Goal: Task Accomplishment & Management: Use online tool/utility

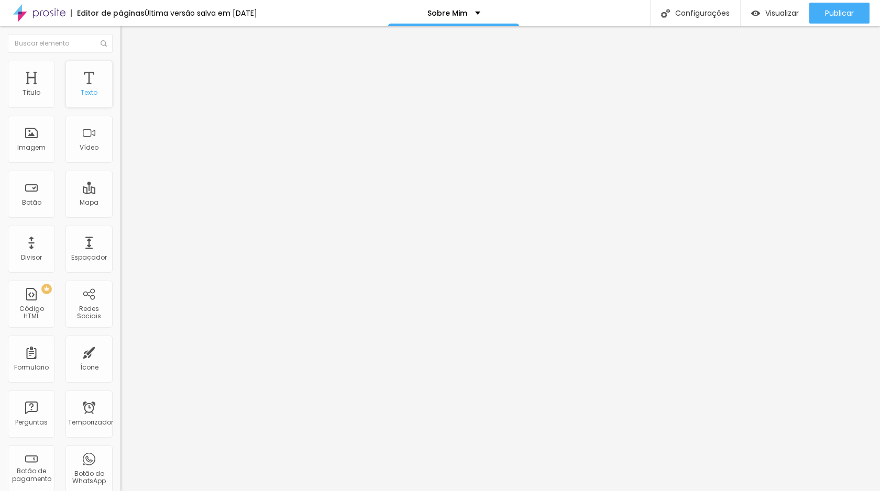
click at [97, 86] on div "Texto" at bounding box center [88, 84] width 47 height 47
click at [93, 86] on div "Texto" at bounding box center [88, 84] width 47 height 47
click at [38, 91] on font "Título" at bounding box center [32, 92] width 18 height 9
click at [120, 64] on li "Avançado" at bounding box center [180, 66] width 120 height 10
click at [130, 62] on font "Estilo" at bounding box center [138, 57] width 16 height 9
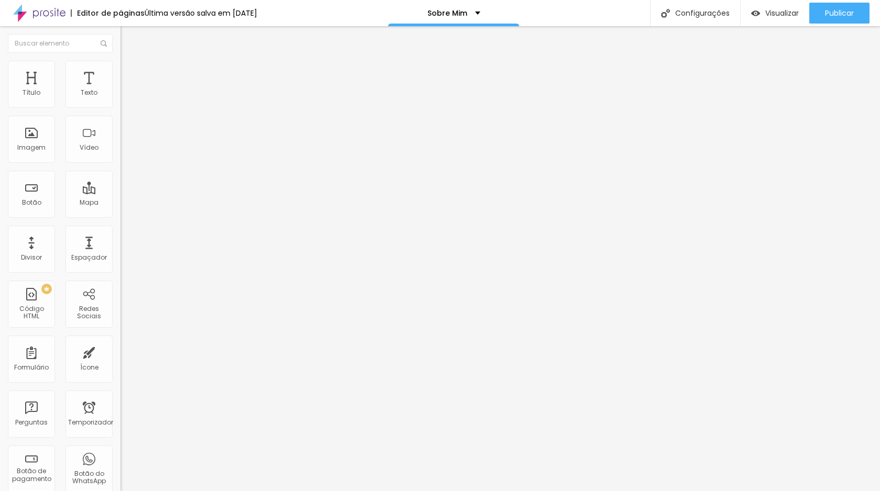
type input "98"
type input "80"
type input "76"
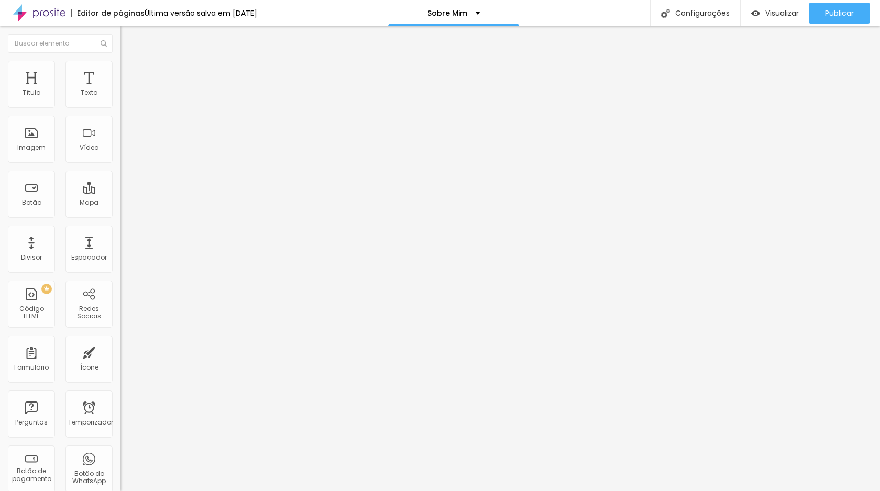
type input "76"
type input "72"
type input "71"
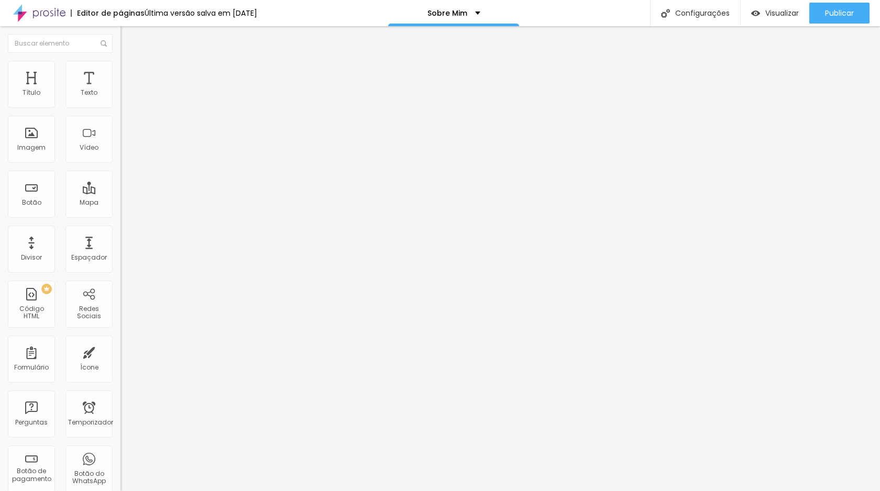
type input "69"
type input "68"
type input "66"
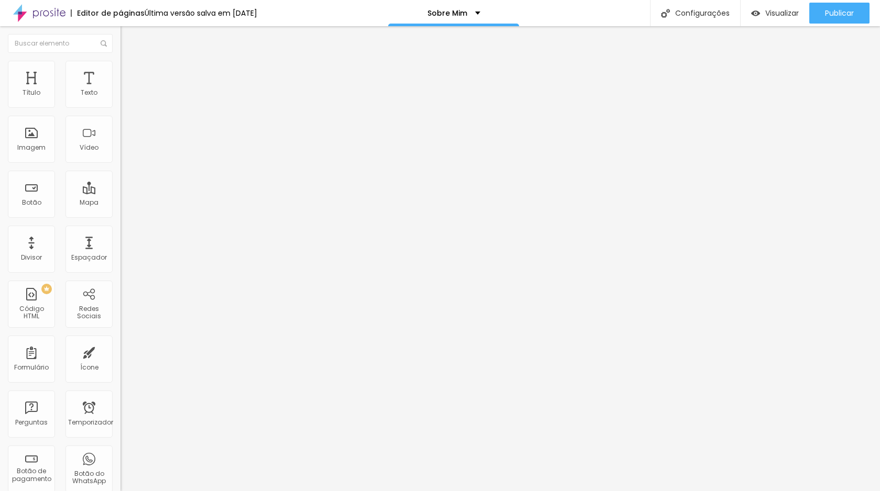
type input "66"
type input "68"
type input "69"
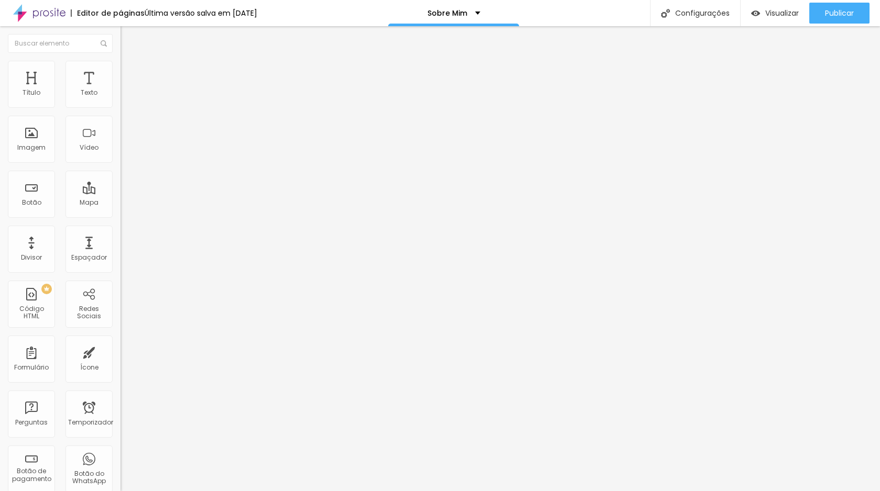
type input "70"
type input "72"
type input "71"
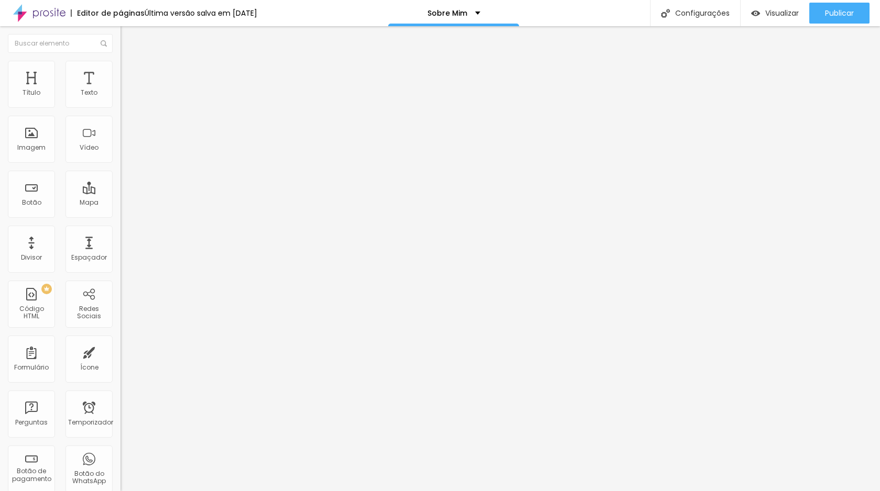
type input "71"
type input "75"
type input "78"
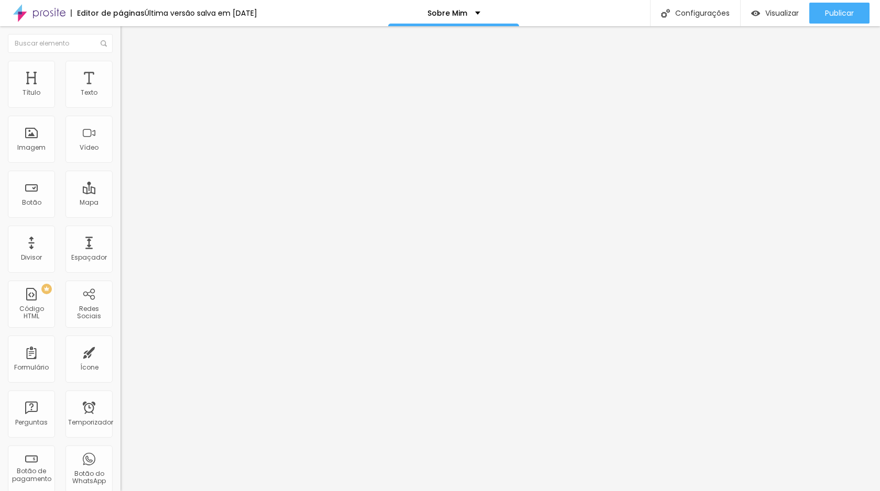
type input "77"
type input "76"
type input "77"
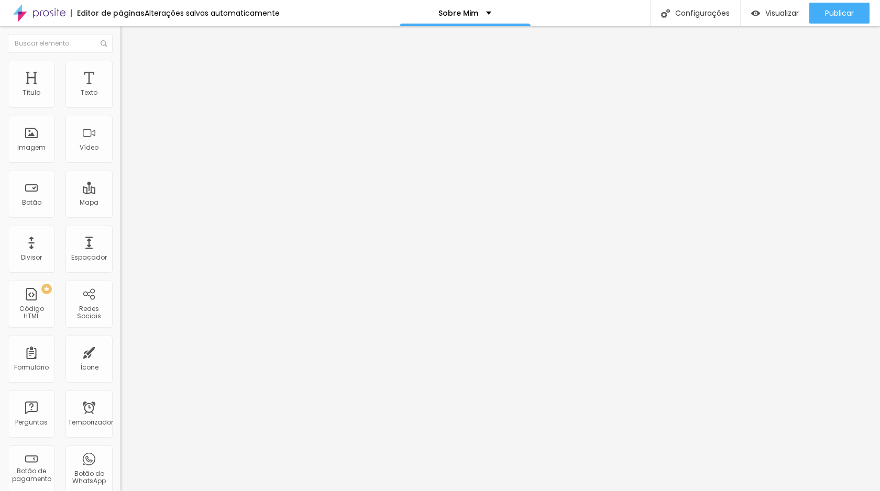
type input "77"
type input "78"
type input "79"
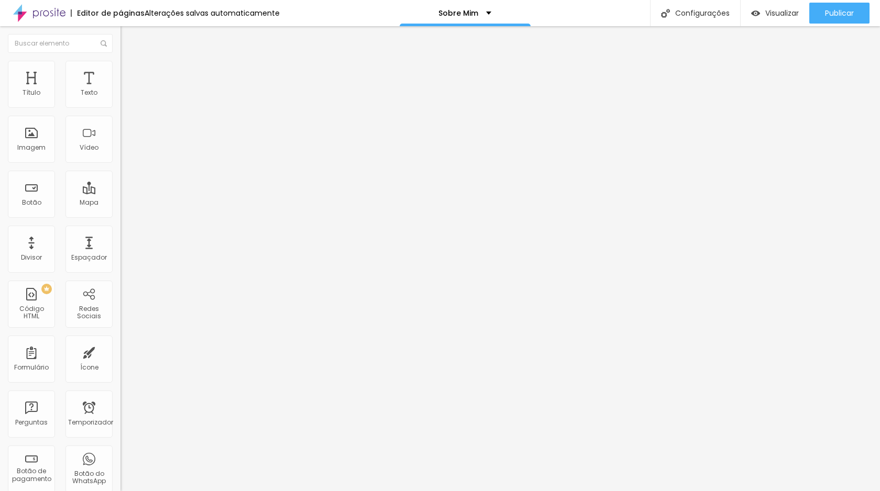
type input "80"
type input "81"
type input "82"
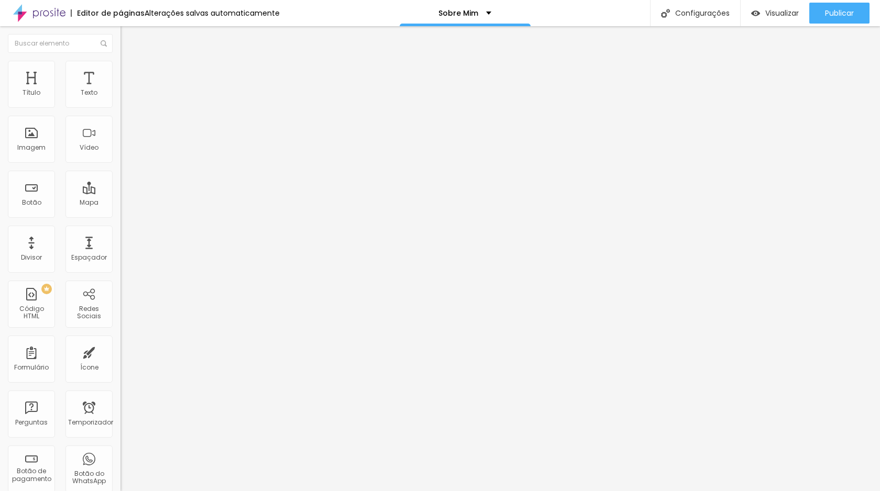
type input "82"
type input "83"
type input "86"
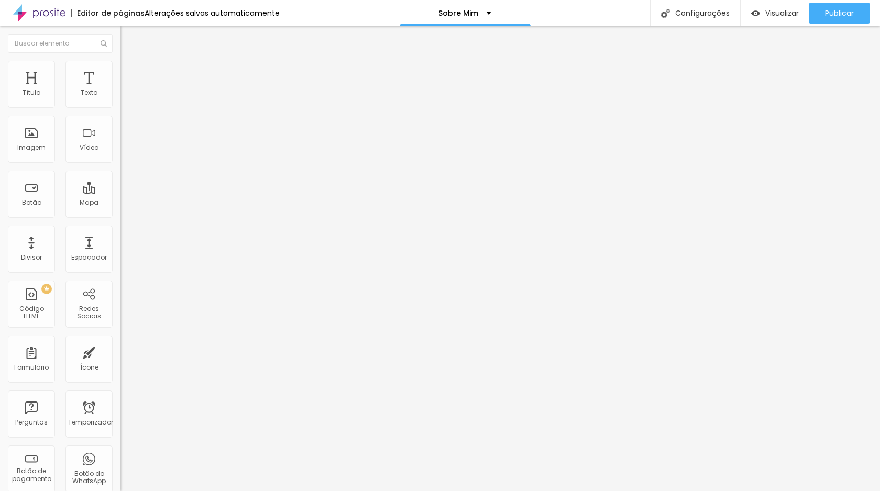
type input "85"
type input "83"
type input "82"
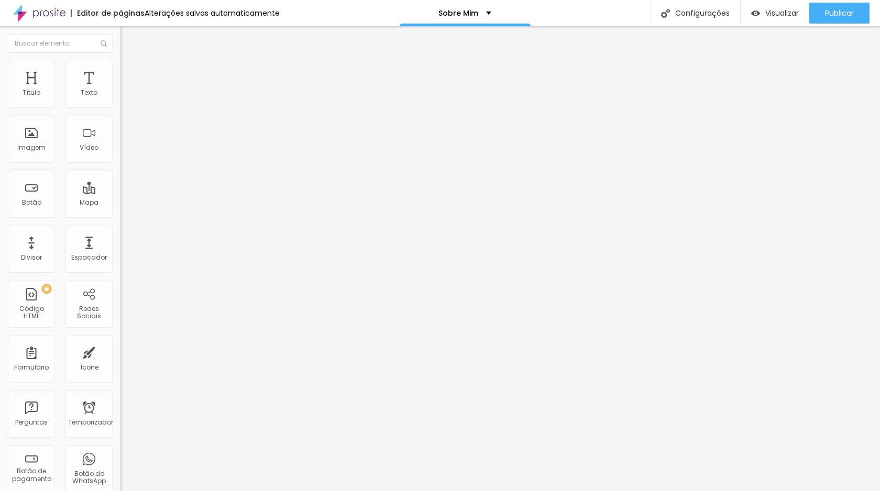
type input "82"
type input "81"
drag, startPoint x: 90, startPoint y: 222, endPoint x: 74, endPoint y: 219, distance: 15.9
type input "81"
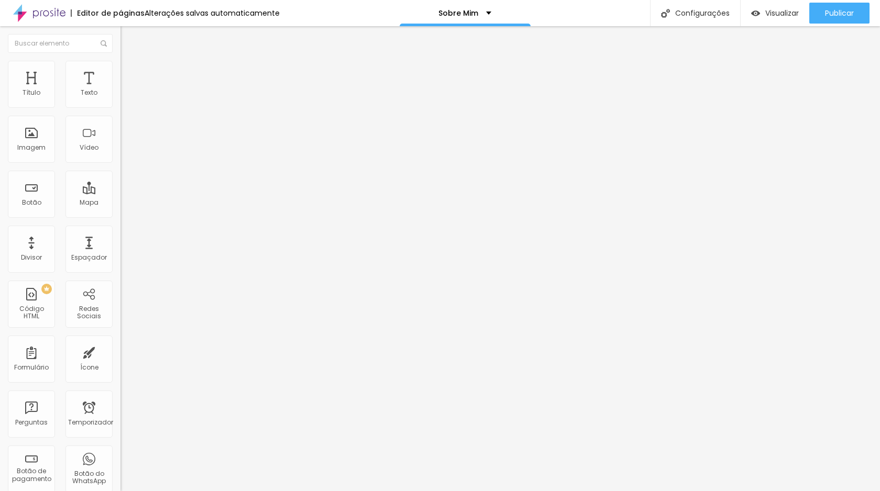
click at [120, 247] on input "range" at bounding box center [154, 251] width 68 height 8
type input "1.4"
type input "1.5"
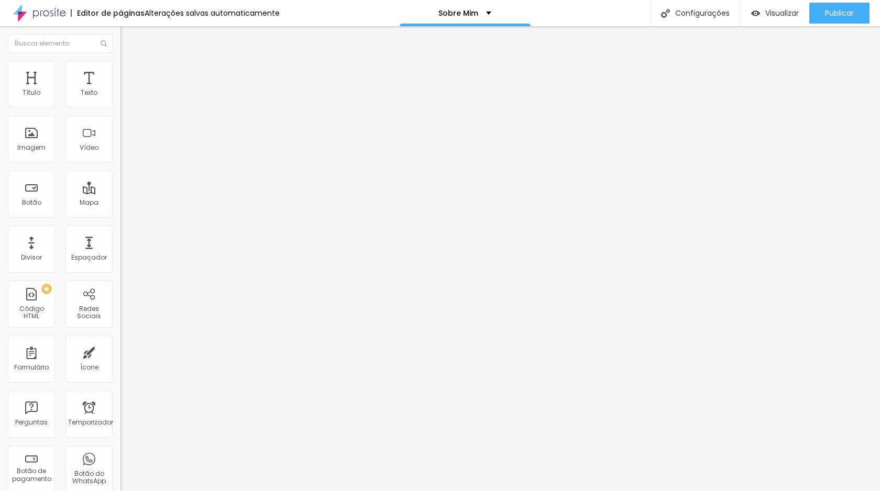
type input "1.6"
type input "1.7"
type input "1.8"
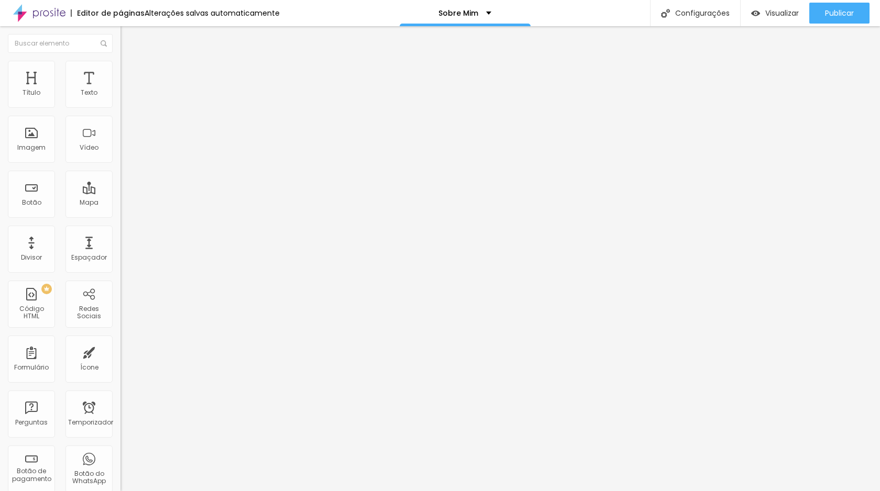
type input "1.8"
type input "1.9"
type input "2"
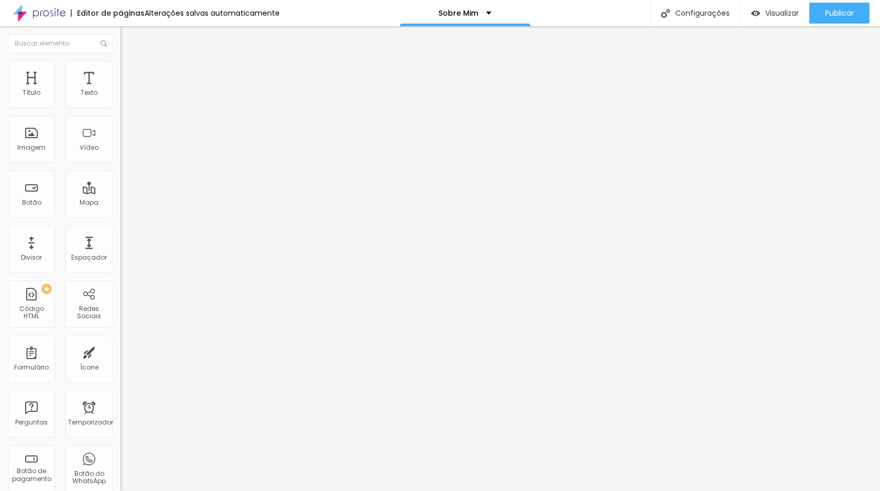
type input "1.9"
type input "1.7"
type input "1.1"
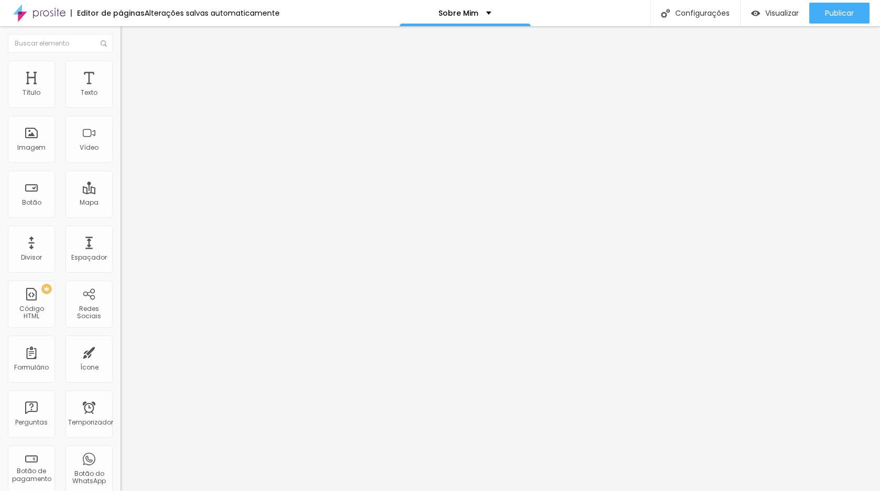
type input "1.1"
type input "0.7"
type input "0.5"
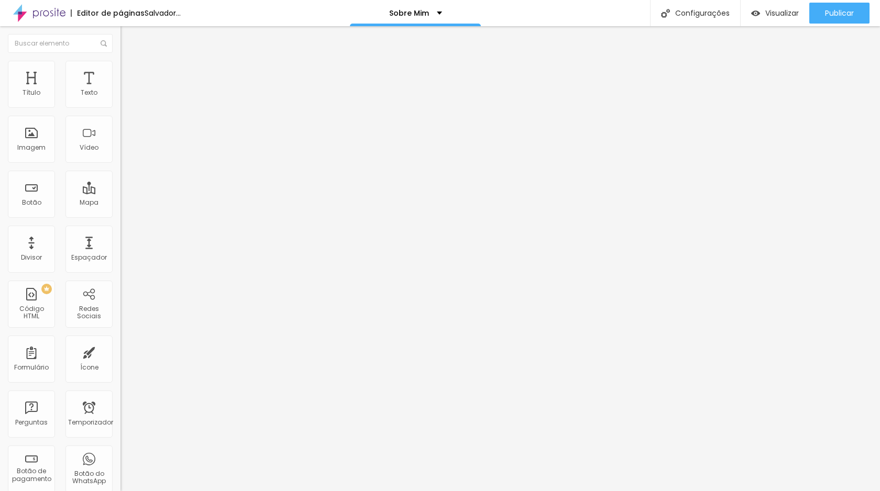
type input "0.6"
type input "1.4"
type input "1.6"
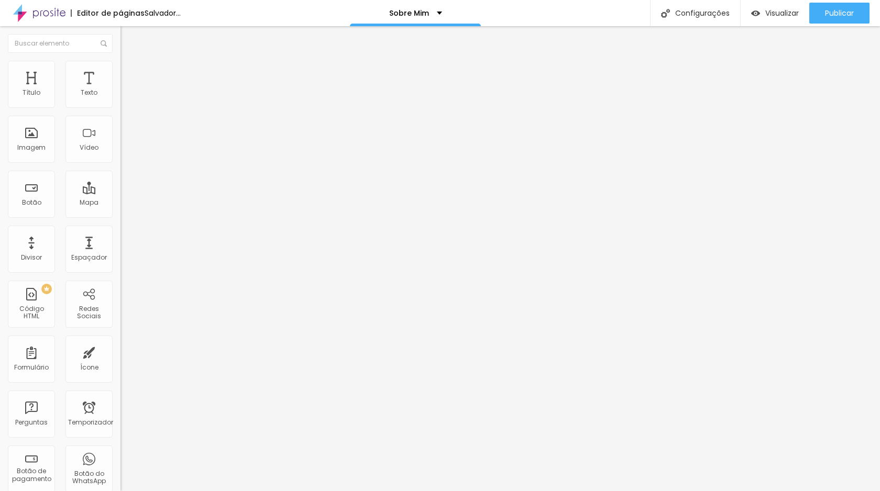
type input "1.6"
type input "1.9"
type input "2"
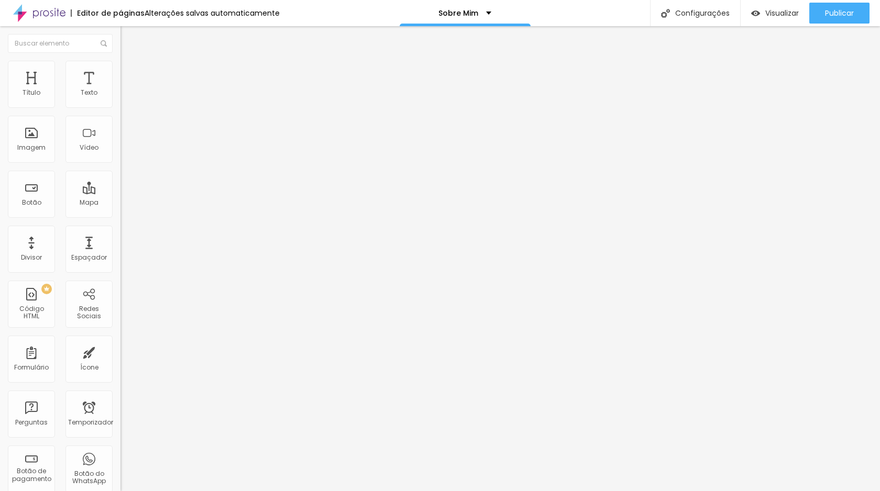
type input "1.8"
type input "1.4"
type input "1.3"
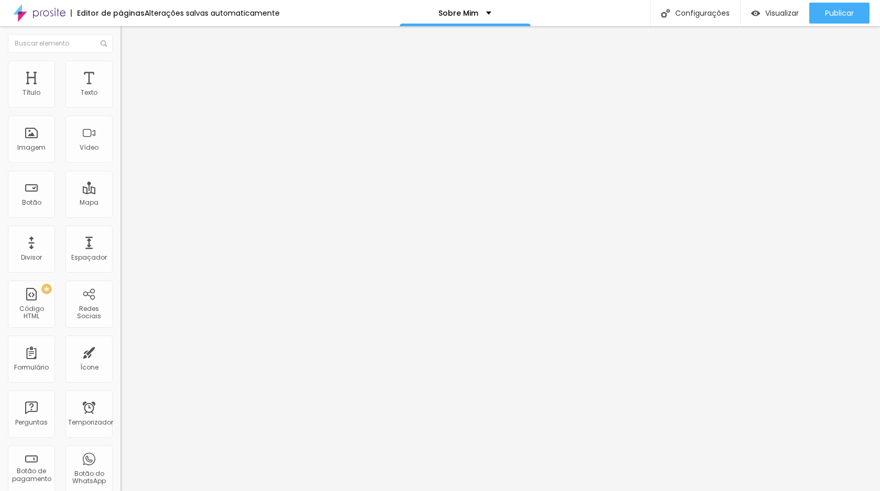
type input "1.3"
type input "1.2"
type input "1.1"
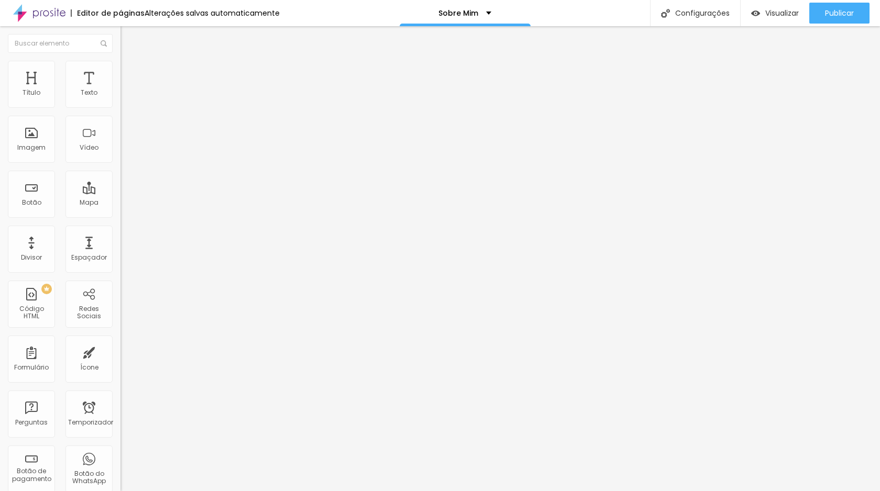
type input "1"
type input "0.9"
type input "0.7"
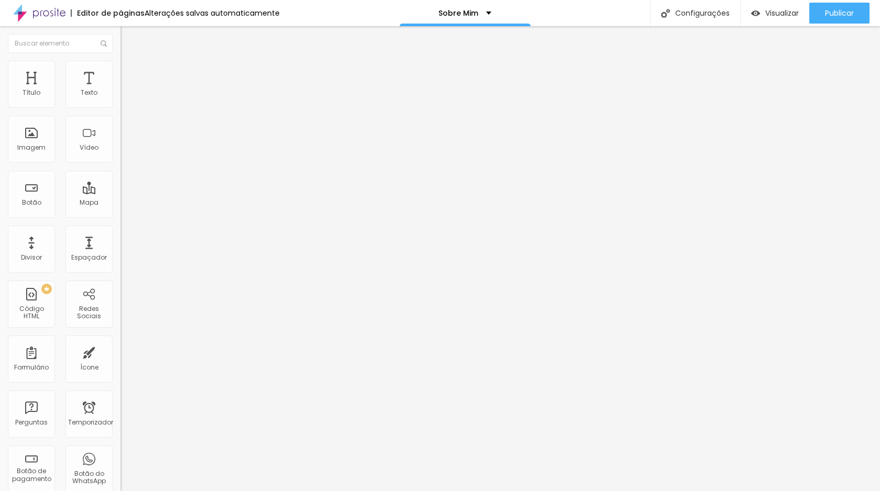
type input "0.7"
drag, startPoint x: 61, startPoint y: 262, endPoint x: 34, endPoint y: 251, distance: 28.7
type input "0.7"
type input "1"
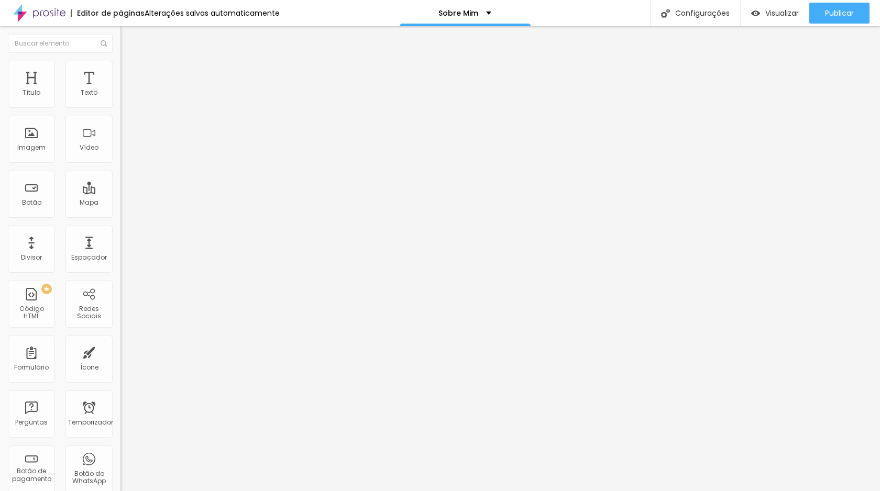
type input "1"
type input "3"
type input "4"
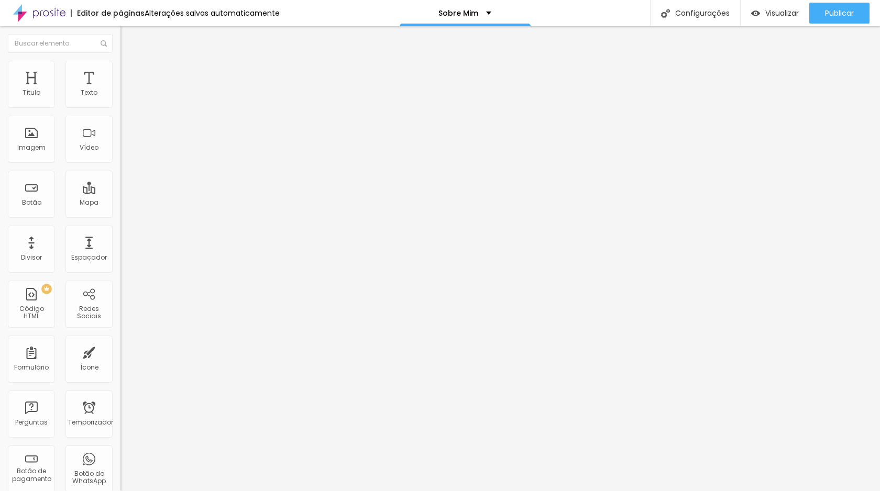
type input "6"
type input "8"
type input "7"
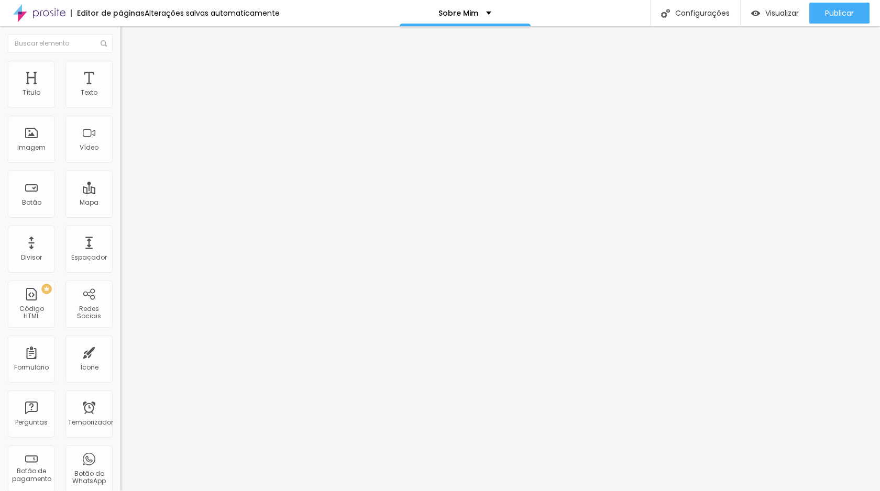
type input "7"
type input "6"
type input "5"
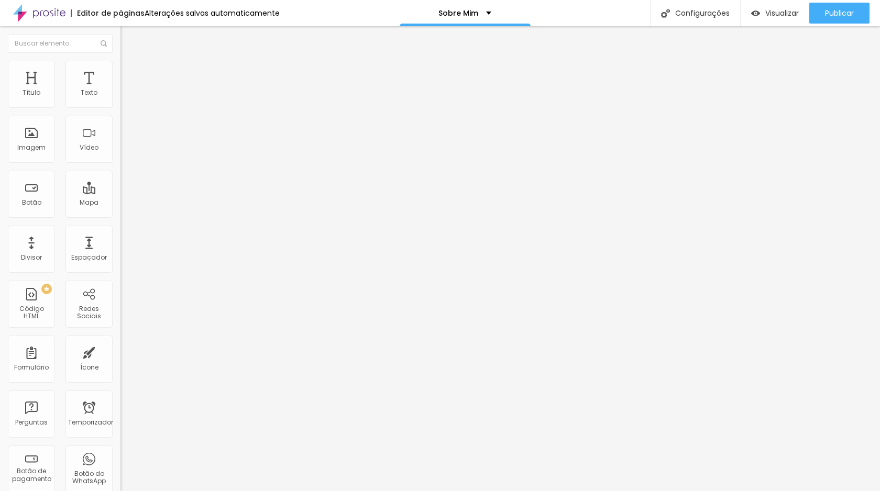
type input "4"
type input "3"
type input "2"
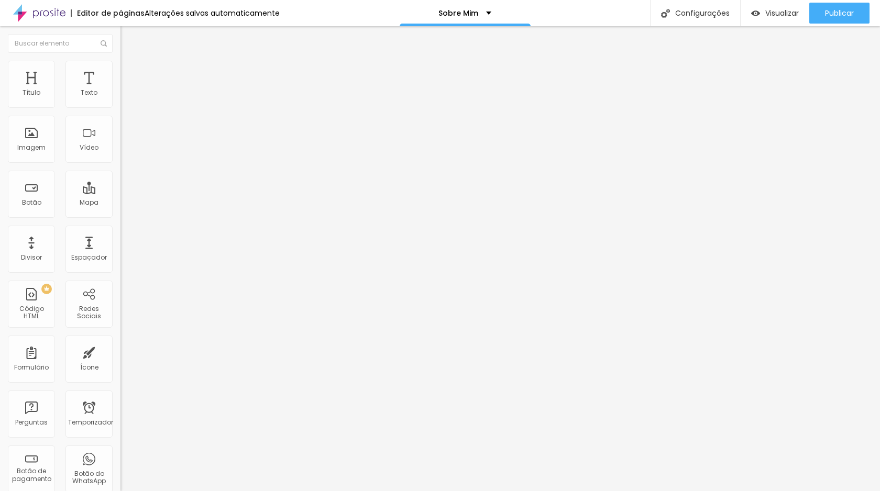
type input "2"
type input "1"
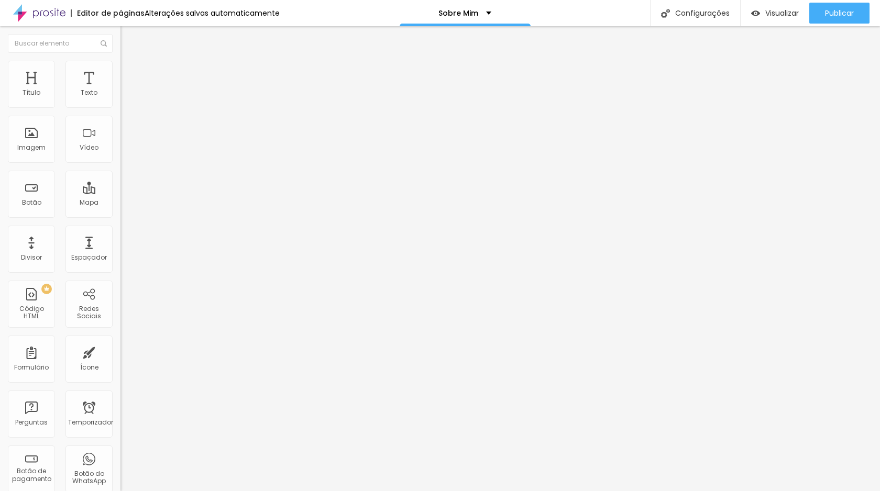
click at [120, 69] on li "Estilo" at bounding box center [180, 66] width 120 height 10
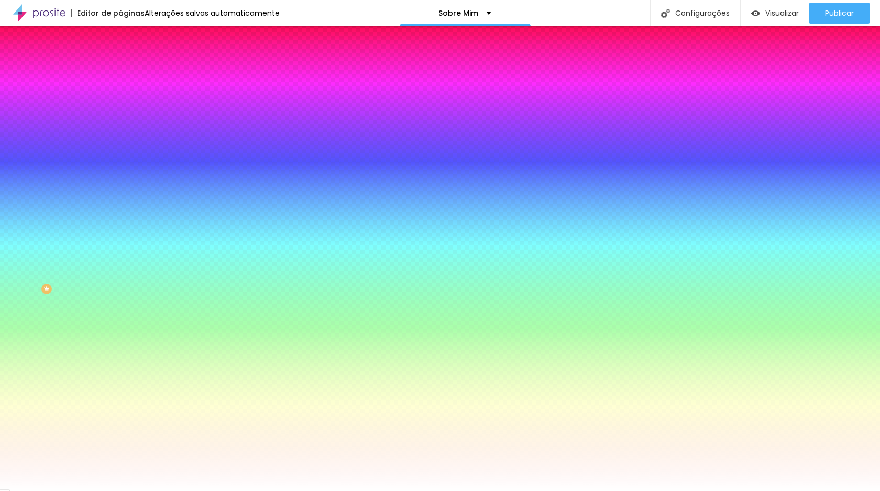
click at [130, 74] on font "Avançado" at bounding box center [147, 78] width 35 height 9
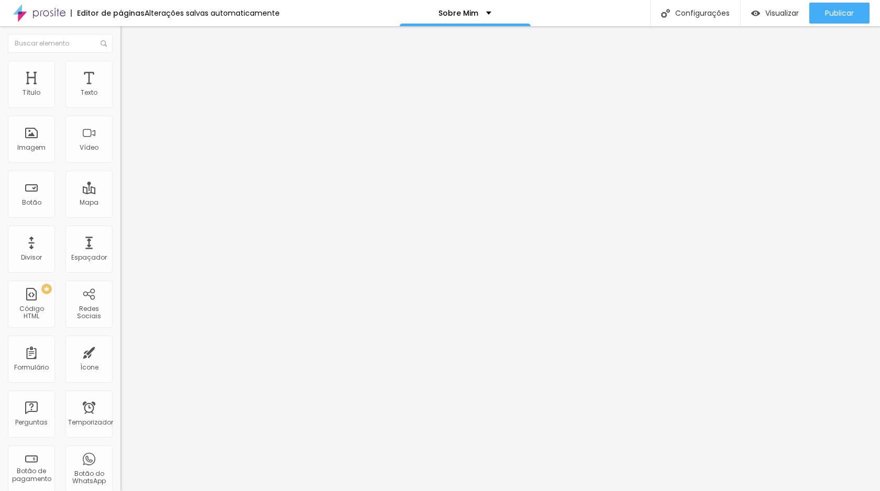
click at [120, 61] on li "Conteúdo" at bounding box center [180, 55] width 120 height 10
click at [128, 42] on img "button" at bounding box center [132, 38] width 8 height 8
click at [128, 34] on img "button" at bounding box center [132, 38] width 8 height 8
click at [136, 110] on font "Conectar" at bounding box center [155, 104] width 38 height 11
click at [128, 37] on img "button" at bounding box center [132, 38] width 8 height 8
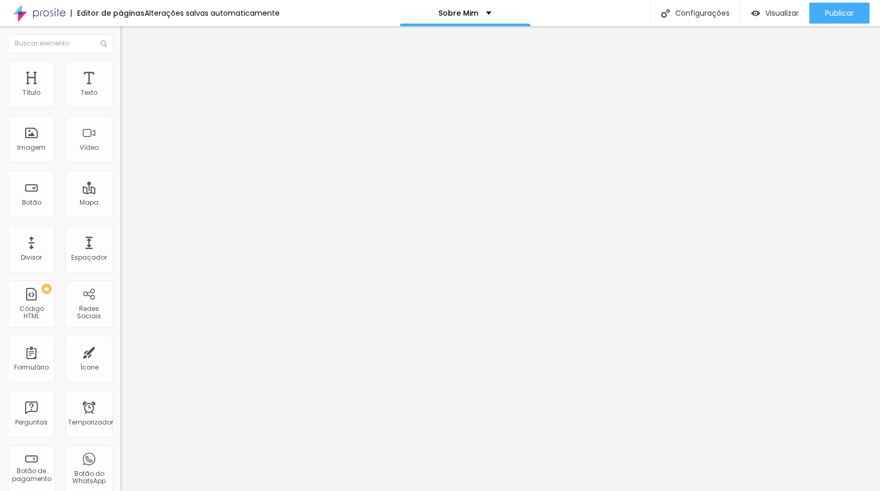
click at [120, 209] on input at bounding box center [191, 214] width 142 height 10
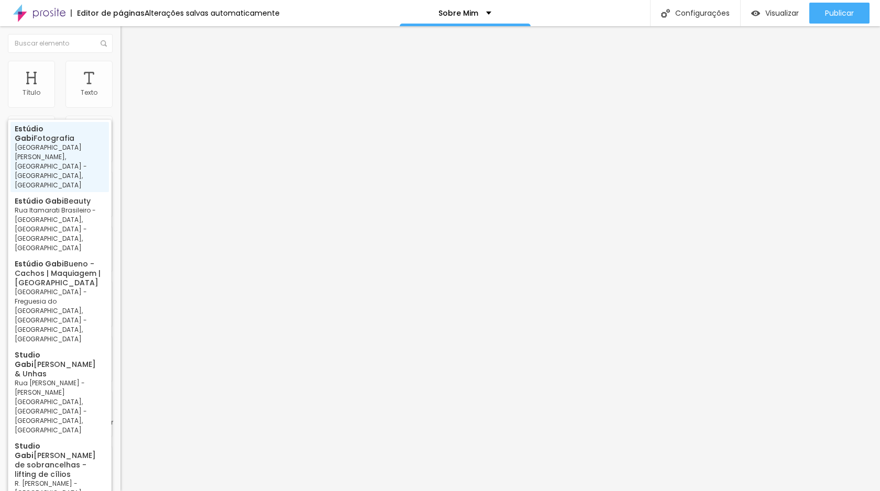
type input "Estúdio Gabi Fotografia - [GEOGRAPHIC_DATA][PERSON_NAME], [GEOGRAPHIC_DATA] - […"
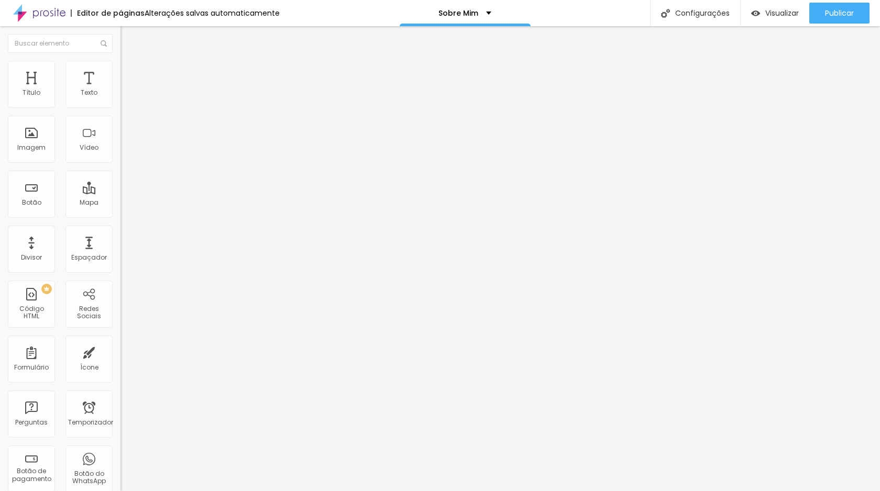
click at [128, 36] on img "button" at bounding box center [132, 38] width 8 height 8
click at [128, 37] on img "button" at bounding box center [132, 38] width 8 height 8
click at [128, 38] on img "button" at bounding box center [132, 38] width 8 height 8
click at [125, 152] on icon "button" at bounding box center [128, 149] width 6 height 6
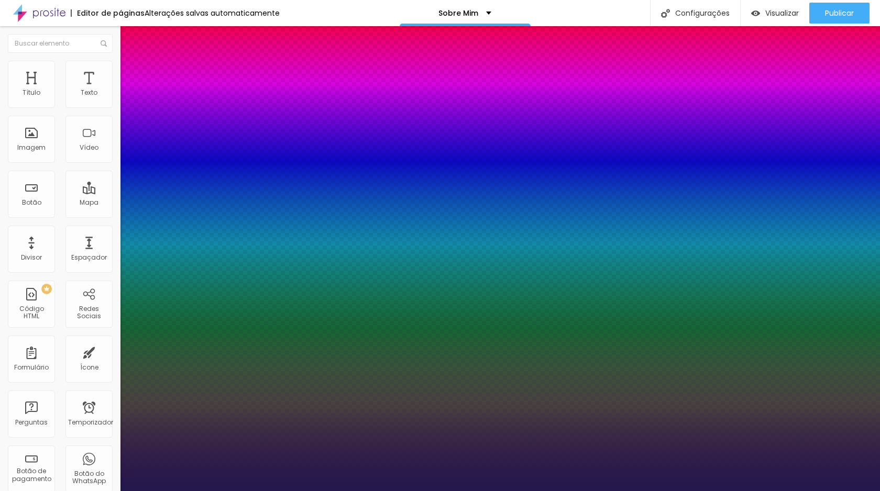
type input "1"
select select "Quicksand"
type input "1"
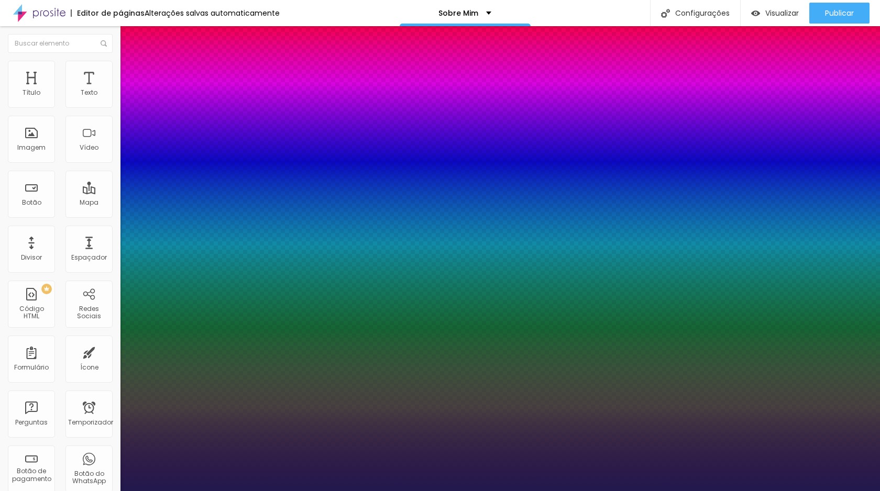
type input "17"
type input "1"
type input "18"
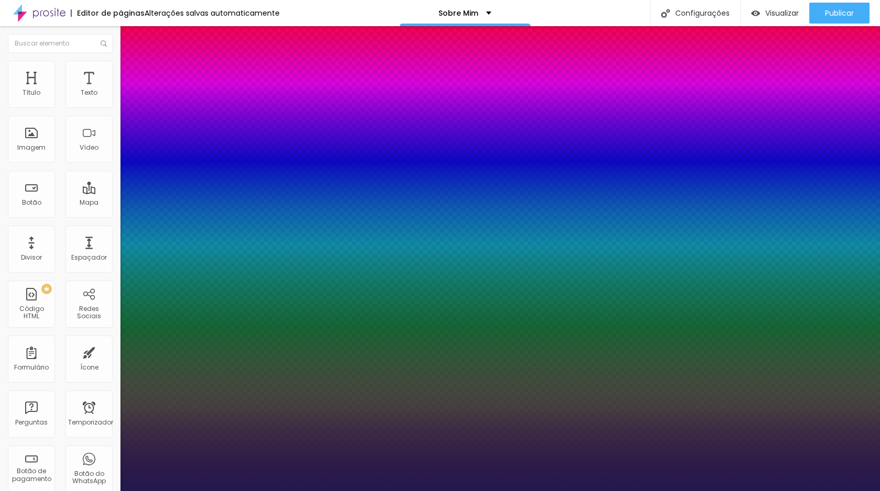
type input "1"
type input "20"
type input "1"
type input "32"
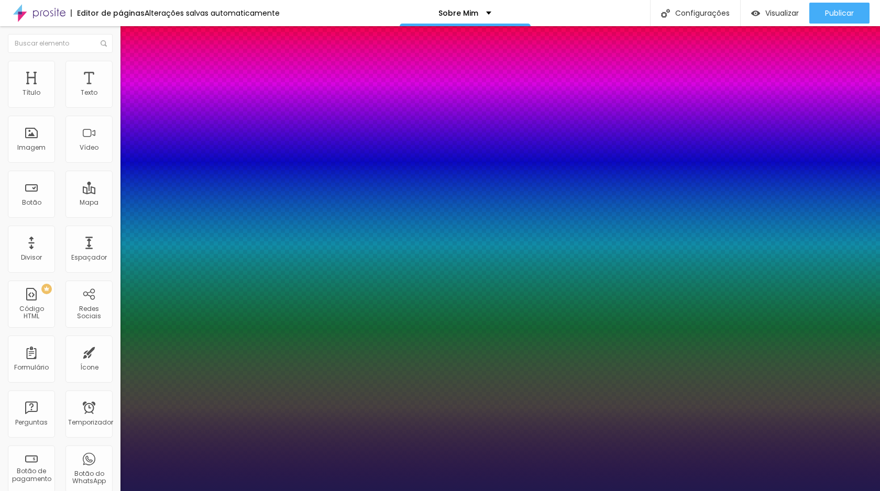
type input "32"
type input "1"
type input "39"
type input "1"
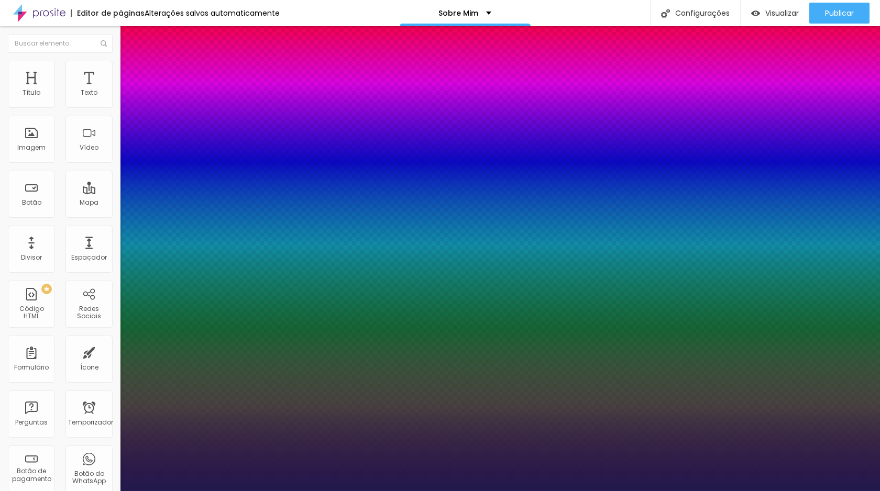
type input "44"
type input "1"
type input "46"
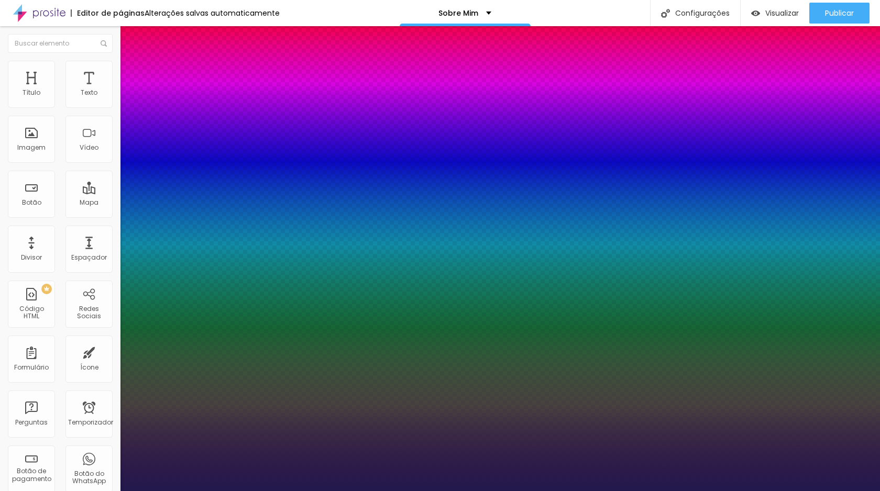
type input "1"
type input "47"
type input "1"
type input "48"
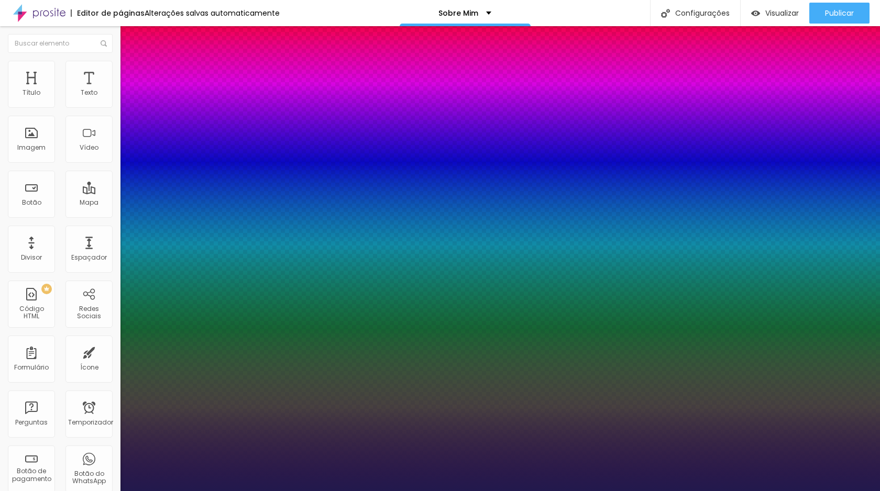
type input "48"
type input "1"
type input "69"
type input "1"
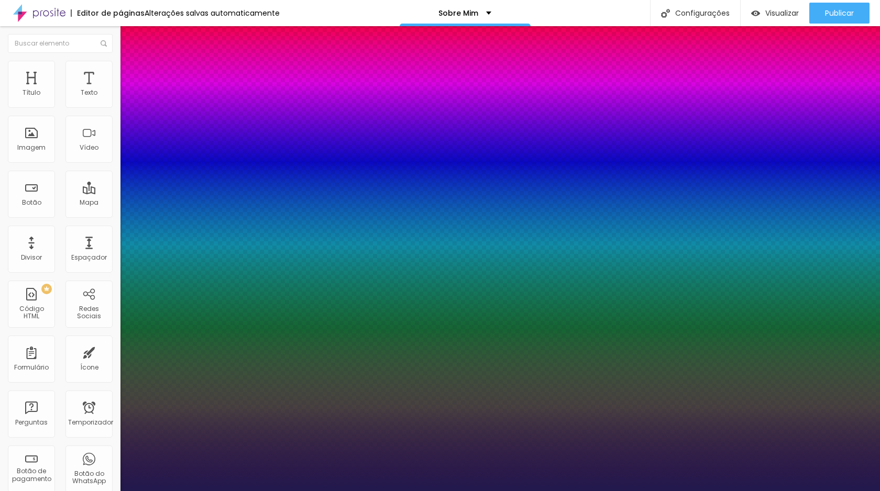
type input "75"
type input "1"
type input "77"
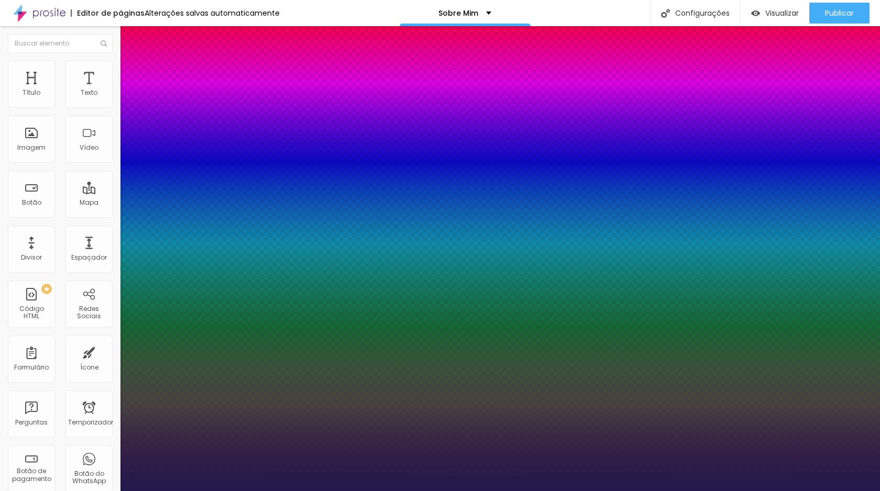
type input "1"
type input "78"
type input "1"
type input "79"
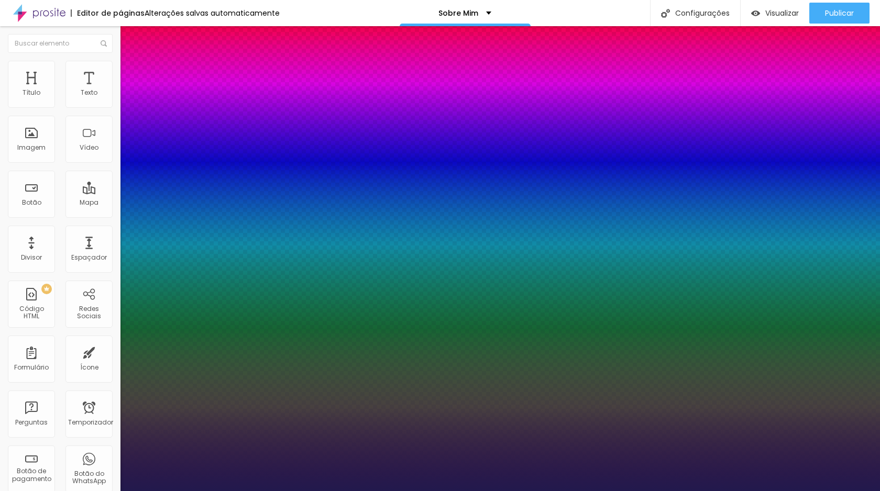
type input "79"
type input "1"
type input "82"
type input "1"
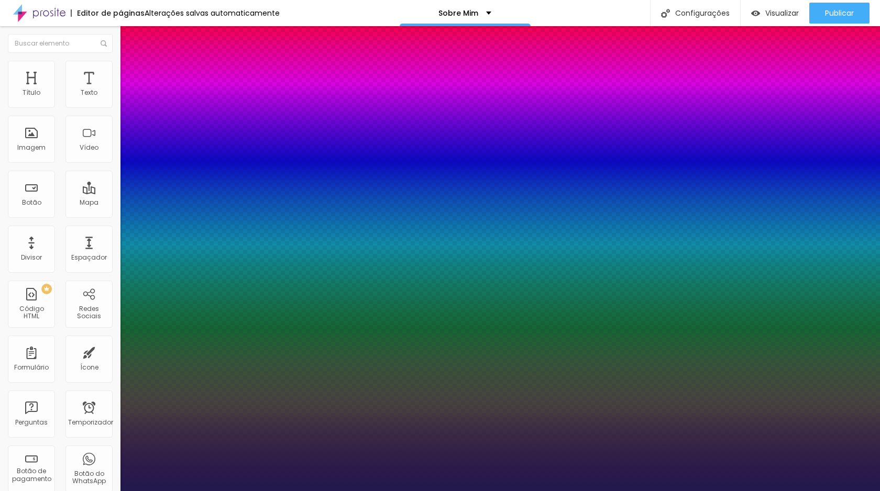
type input "83"
type input "1"
type input "87"
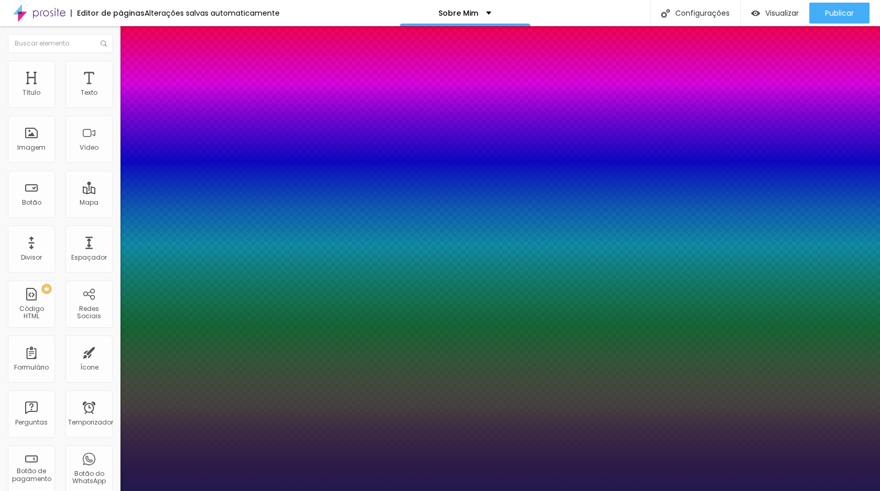
type input "1"
type input "88"
type input "1"
type input "86"
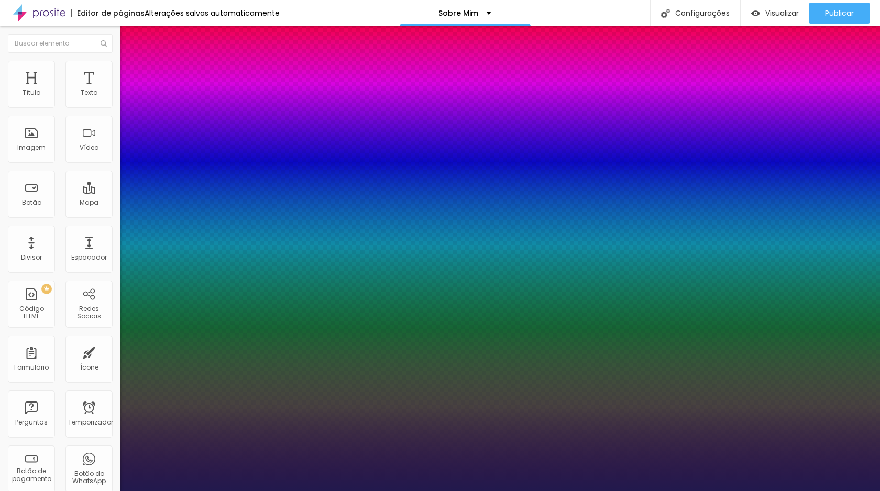
type input "86"
type input "1"
type input "80"
type input "1"
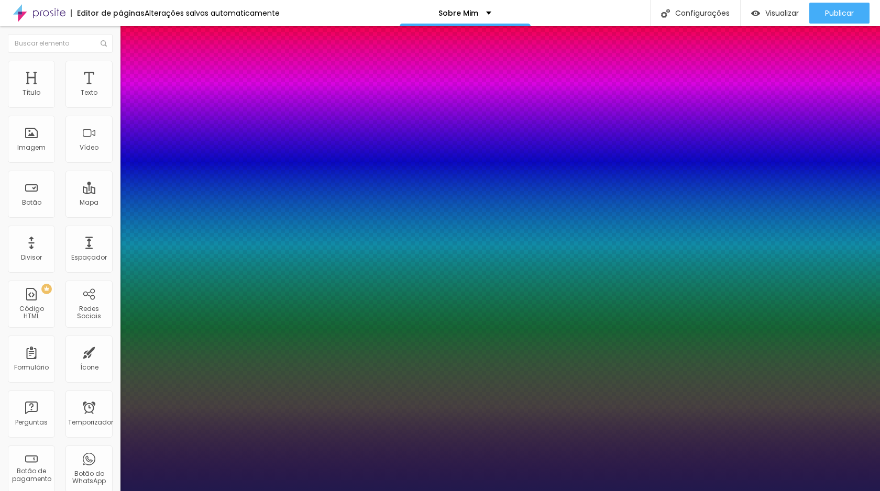
type input "78"
type input "1"
type input "77"
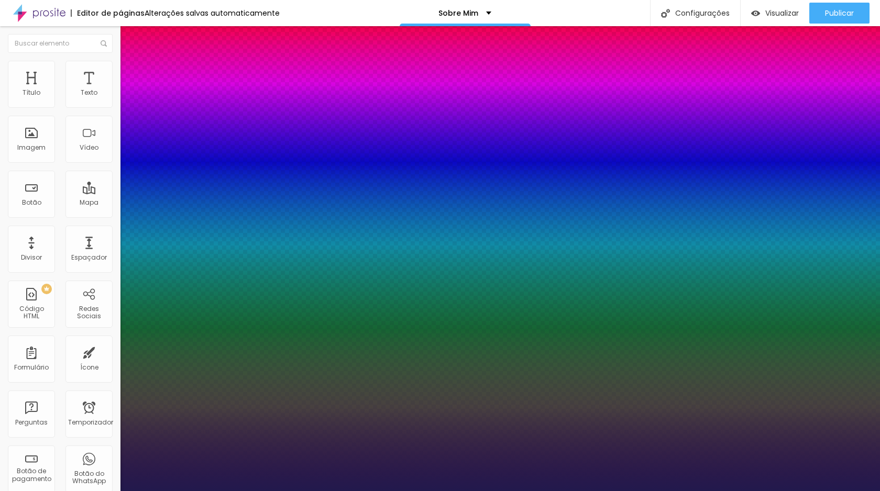
type input "1"
type input "75"
type input "1"
drag, startPoint x: 142, startPoint y: 297, endPoint x: 189, endPoint y: 299, distance: 46.7
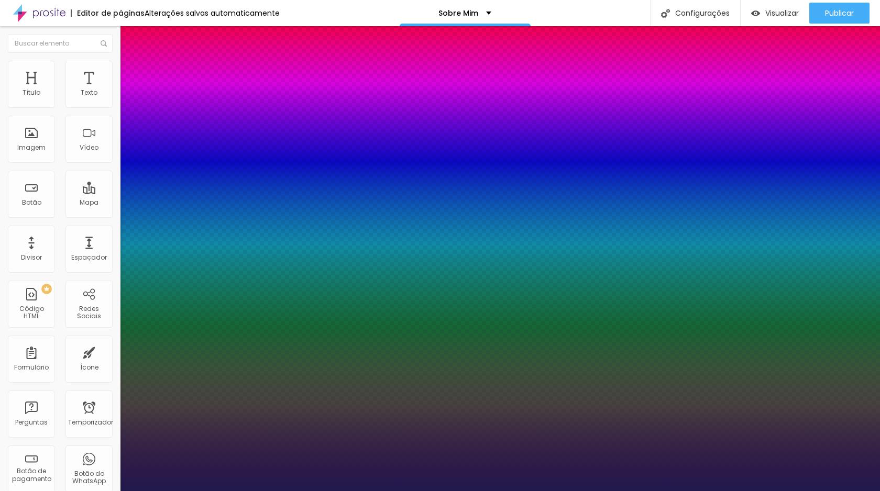
type input "75"
type input "1"
select select "QuicksandLight"
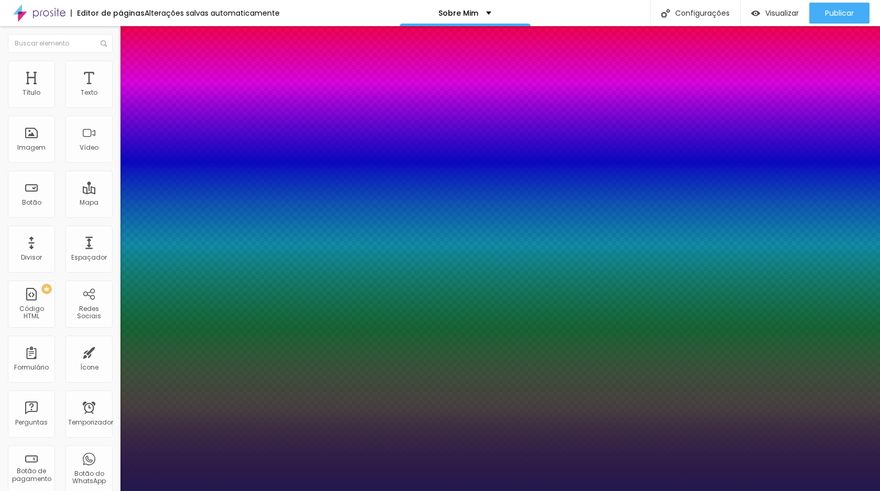
type input "1"
type input "0.2"
type input "1"
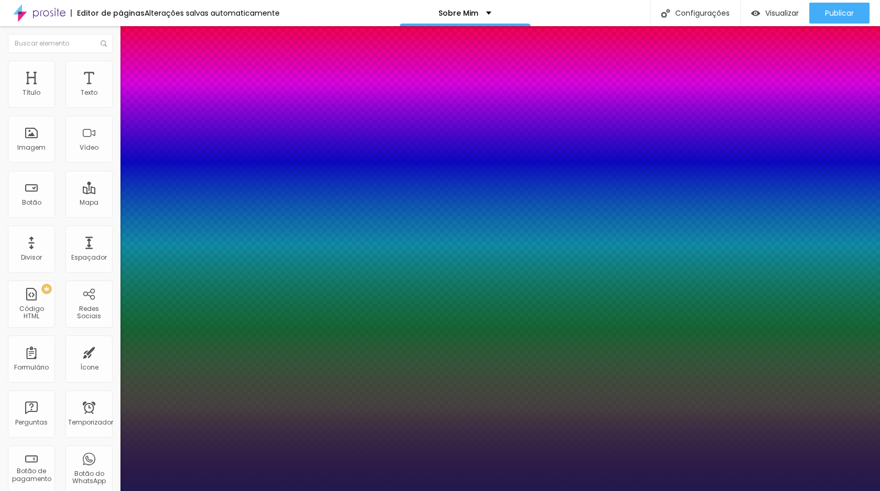
type input "0.6"
type input "1"
type input "0.9"
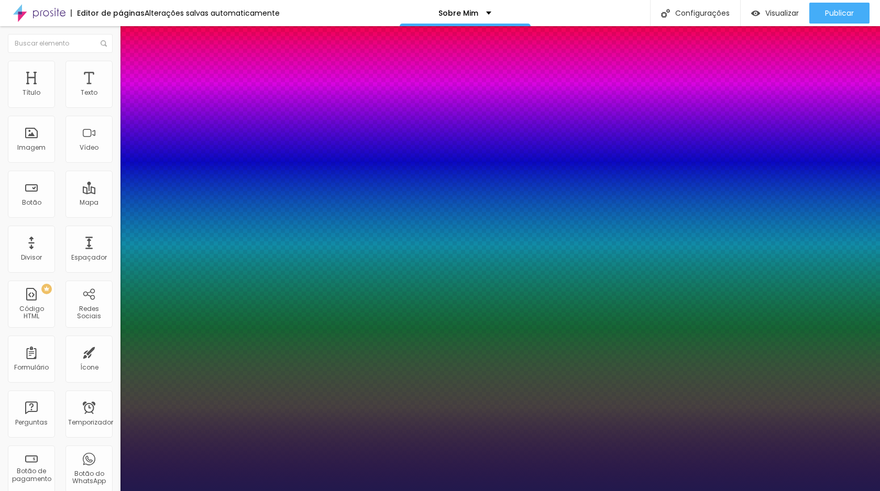
type input "1"
type input "1.1"
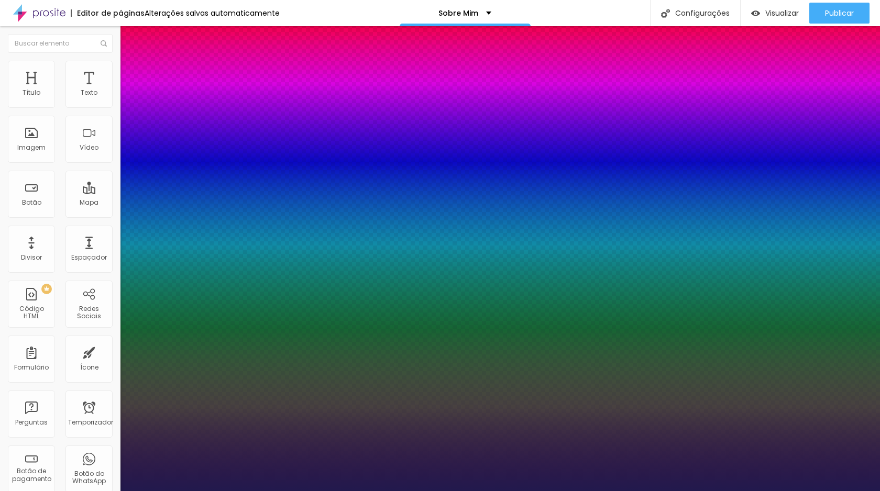
type input "1.1"
type input "1"
type input "1.2"
type input "1"
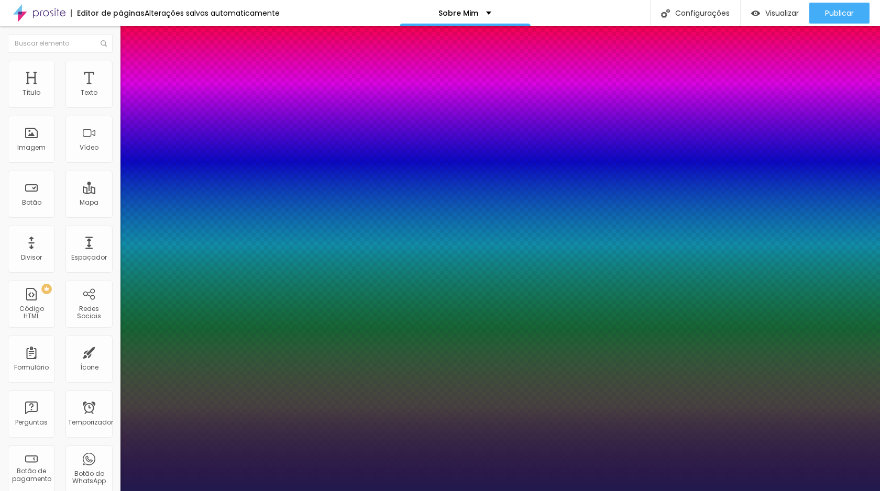
type input "1.5"
type input "1"
type input "1.9"
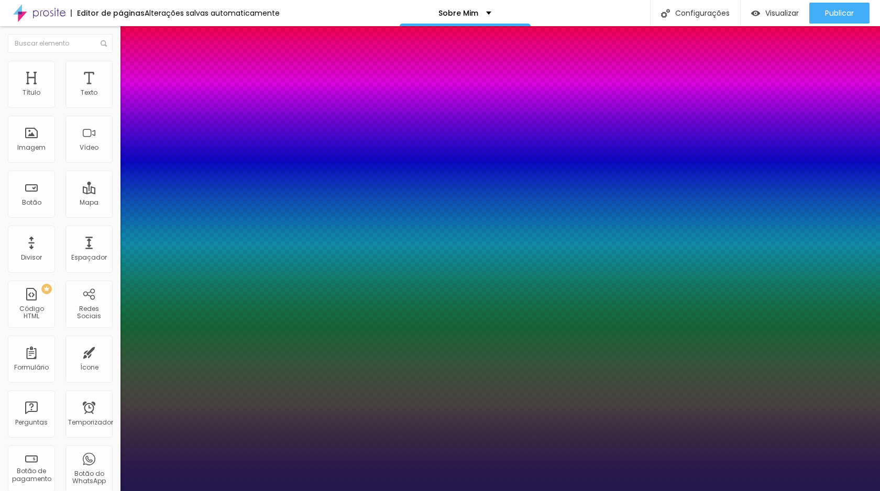
type input "1"
type input "2.2"
type input "1"
type input "2.8"
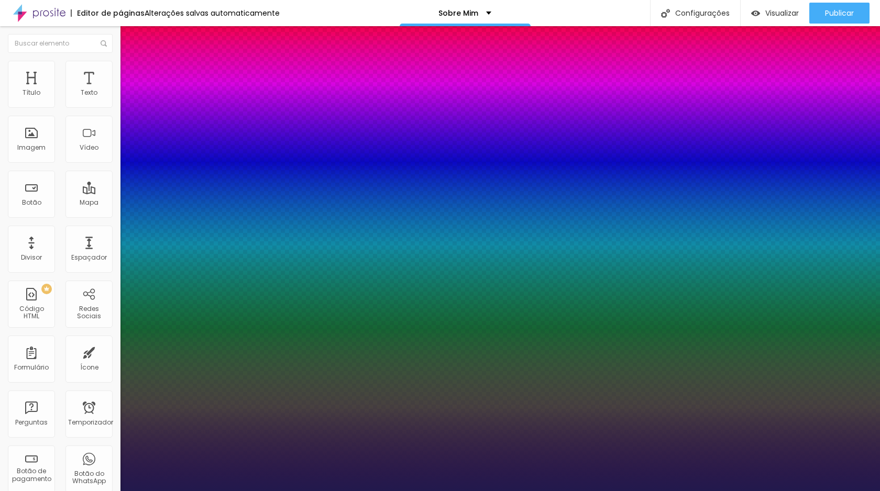
type input "2.8"
type input "1"
type input "3.2"
type input "1"
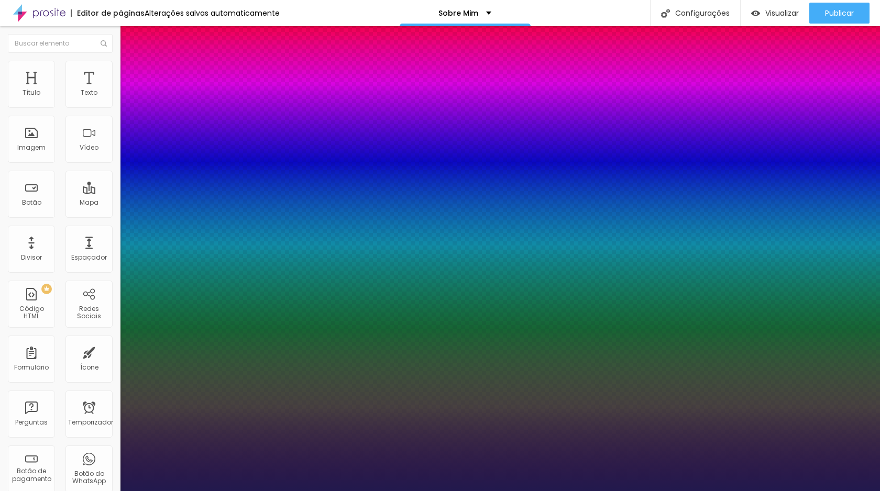
type input "3.5"
type input "1"
type input "4.2"
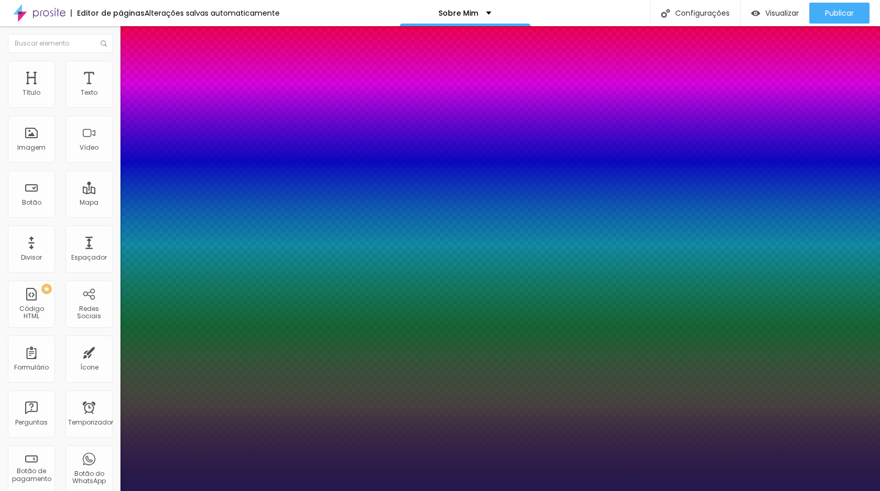
type input "1"
type input "4.5"
type input "1"
drag, startPoint x: 135, startPoint y: 321, endPoint x: 169, endPoint y: 322, distance: 34.1
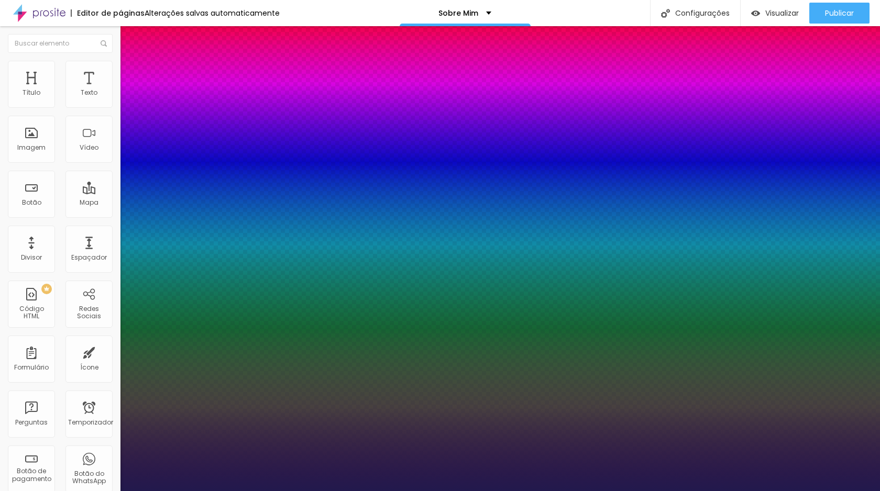
type input "4.5"
click at [290, 491] on div at bounding box center [440, 491] width 880 height 0
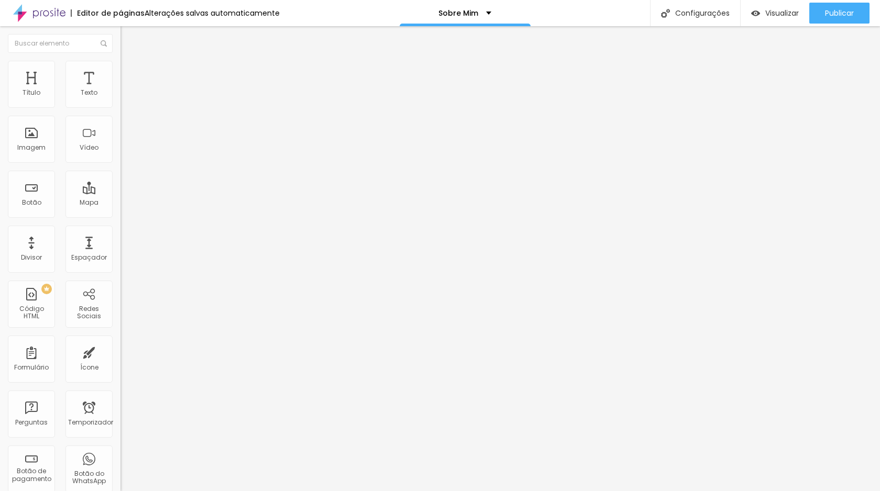
click at [125, 187] on icon "button" at bounding box center [126, 186] width 2 height 2
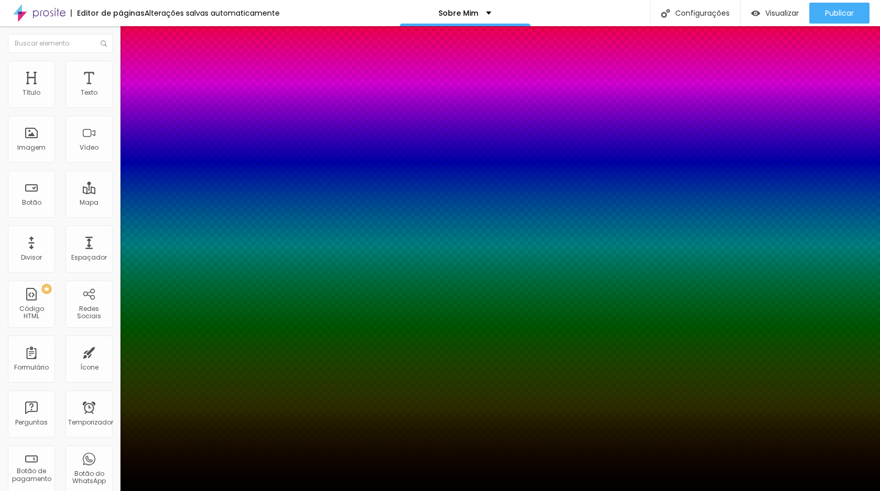
click at [197, 491] on div at bounding box center [440, 497] width 880 height 0
type input "3"
type input "-2"
type input "4"
type input "-3"
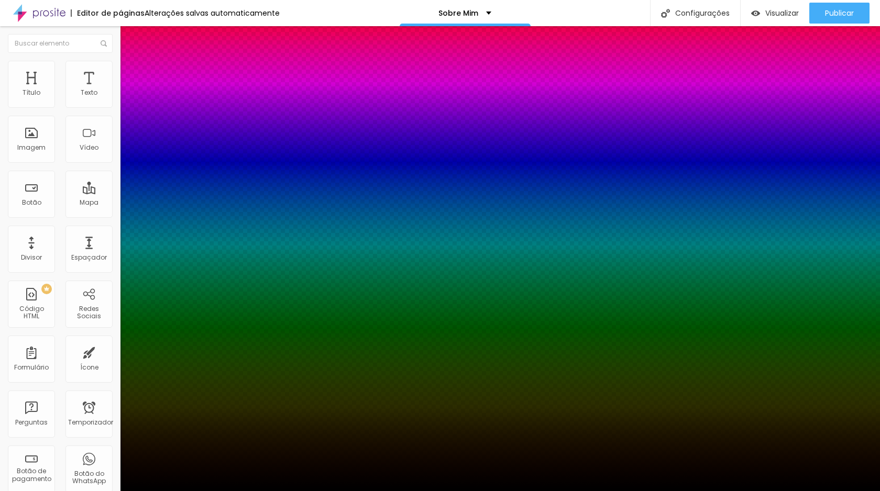
type input "3"
type input "-11"
type input "2"
type input "-13"
type input "1"
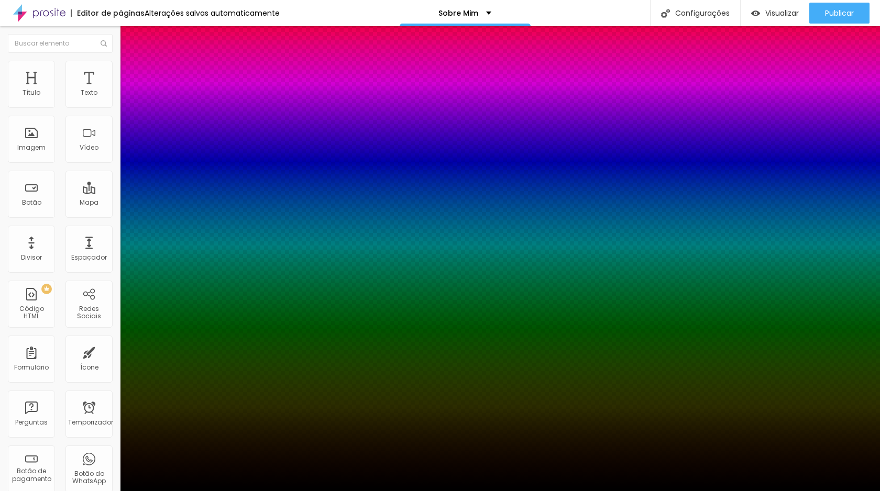
type input "-18"
type input "0"
type input "-20"
type input "-1"
type input "-23"
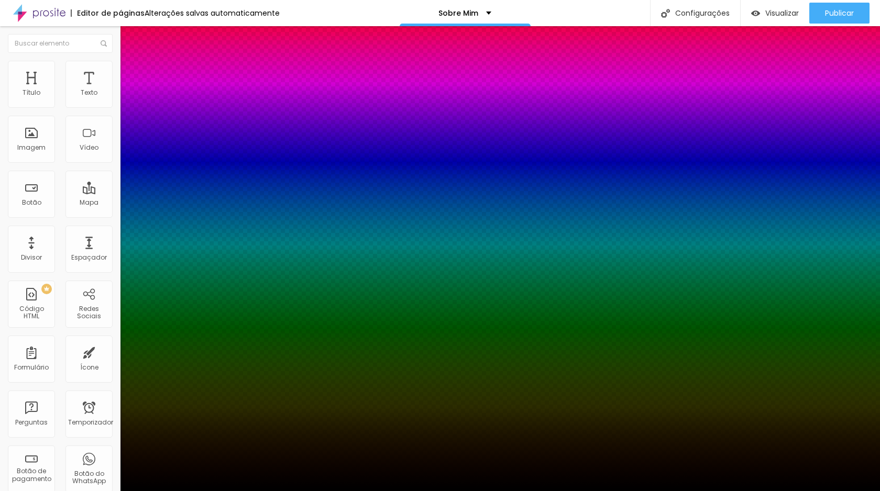
type input "0"
type input "-24"
type input "1"
type input "-25"
type input "0"
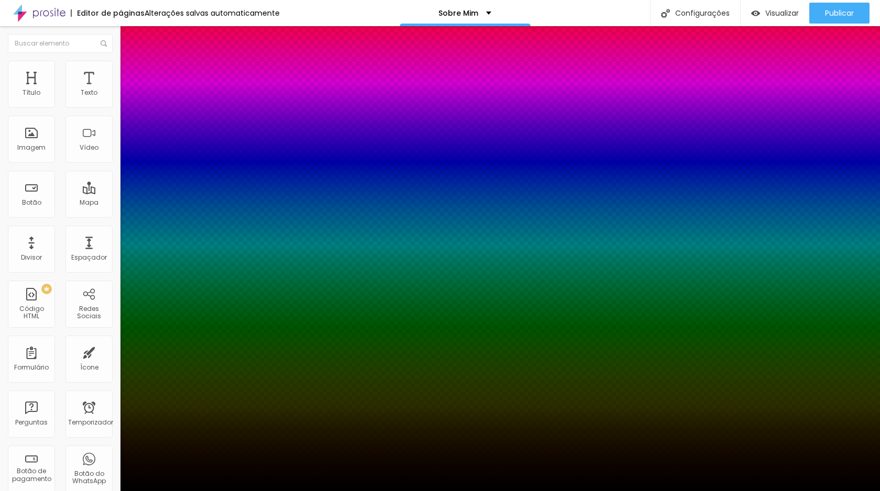
type input "-5"
type input "-1"
type input "2"
type input "0"
type input "1"
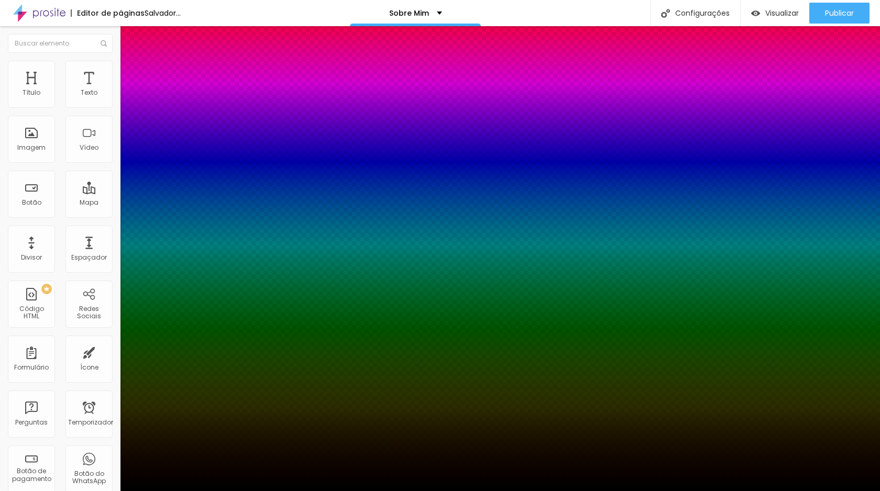
click at [112, 491] on div at bounding box center [440, 491] width 880 height 0
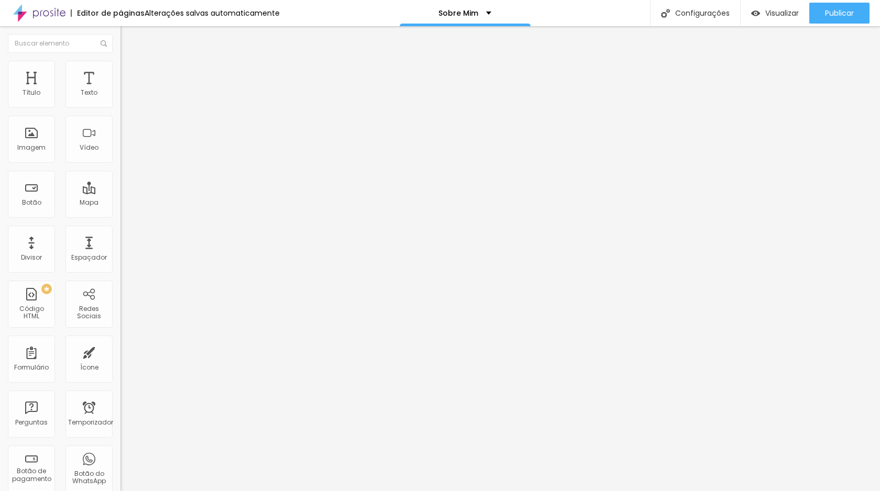
click at [125, 152] on icon "button" at bounding box center [128, 149] width 6 height 6
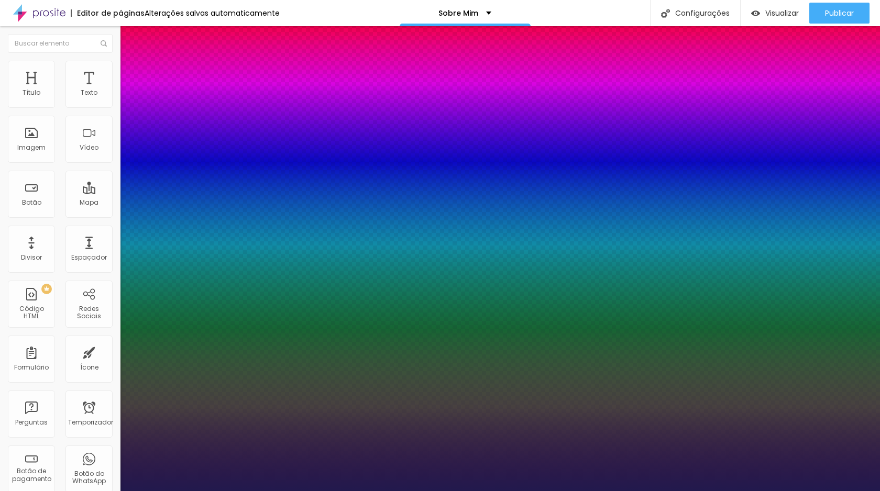
type input "1"
click at [58, 491] on div at bounding box center [440, 491] width 880 height 0
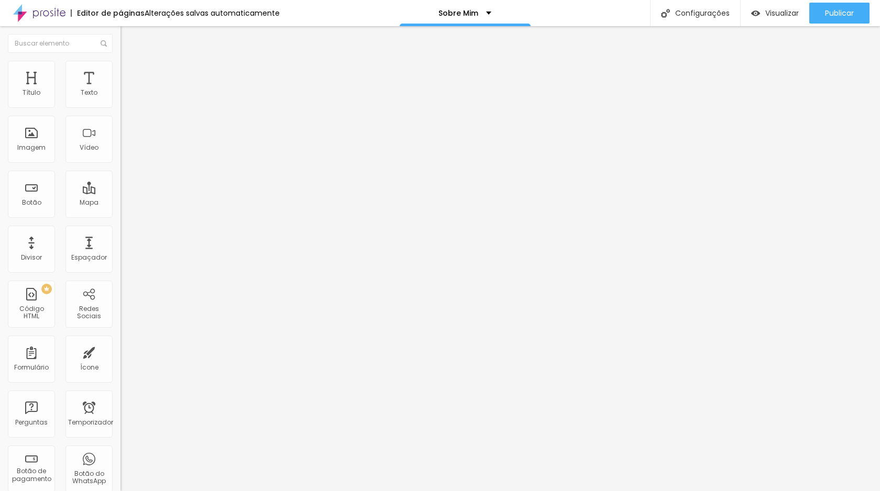
click at [130, 72] on font "Avançado" at bounding box center [147, 67] width 35 height 9
type input "6"
type input "20"
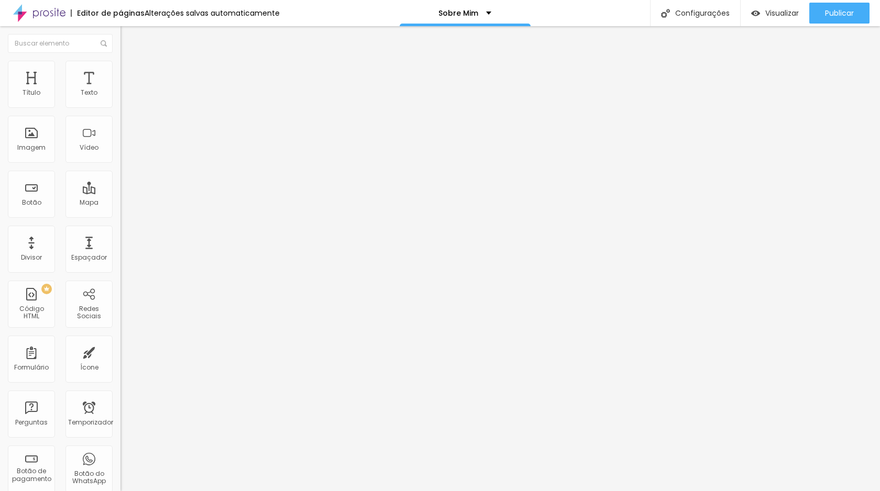
type input "26"
type input "29"
type input "31"
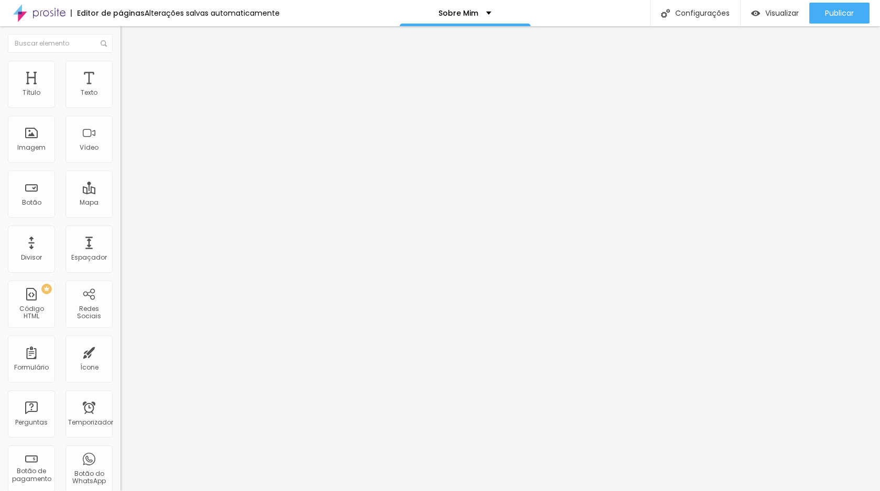
type input "31"
type input "35"
type input "39"
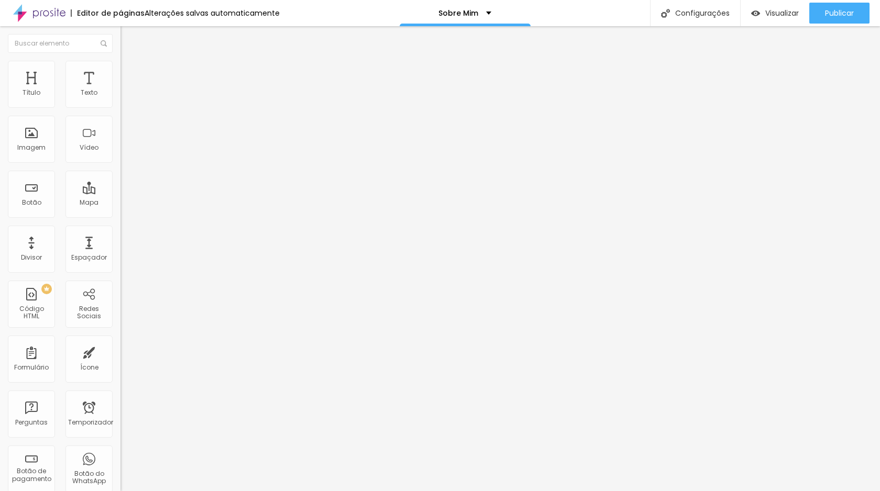
type input "40"
type input "42"
type input "51"
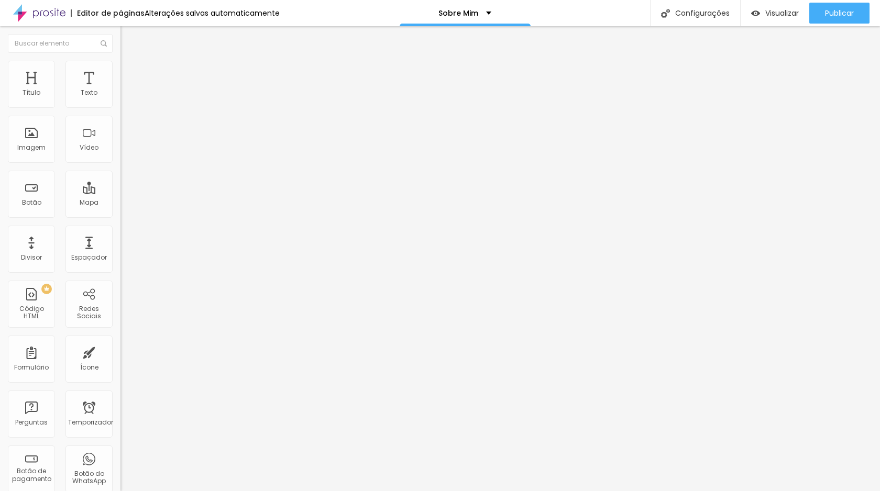
type input "51"
type input "55"
type input "63"
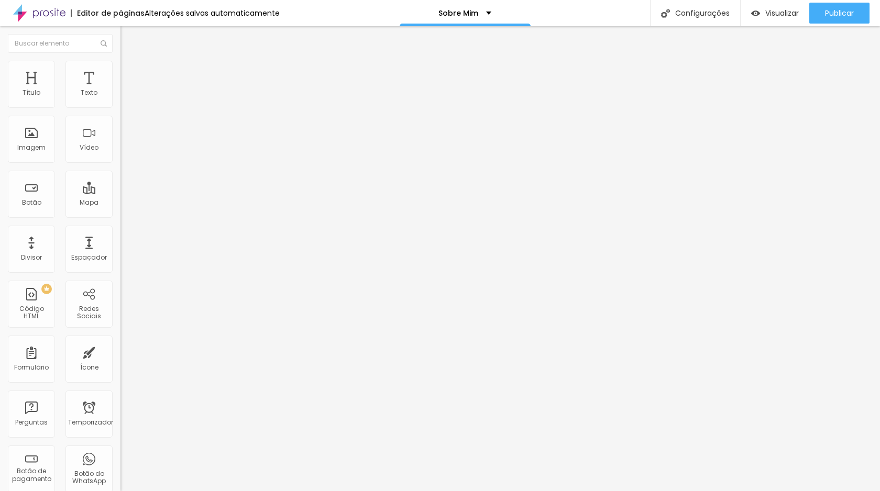
type input "67"
type input "69"
type input "70"
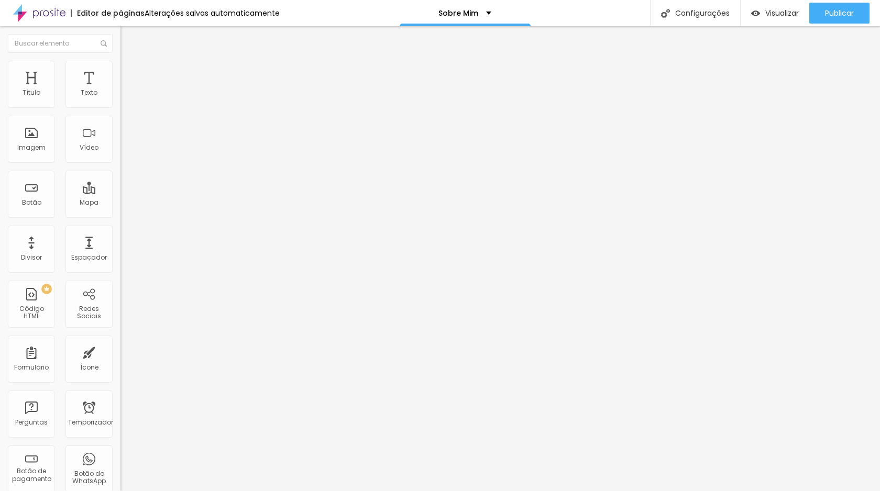
type input "70"
type input "71"
type input "72"
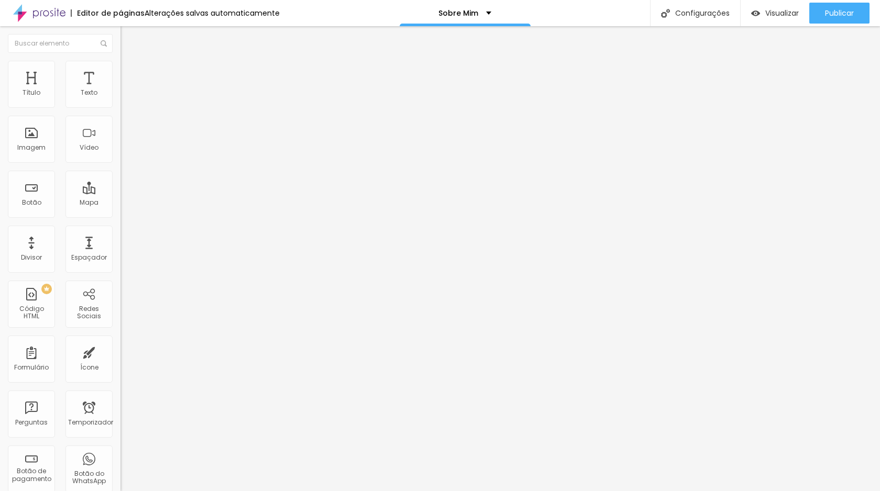
type input "73"
type input "76"
type input "100"
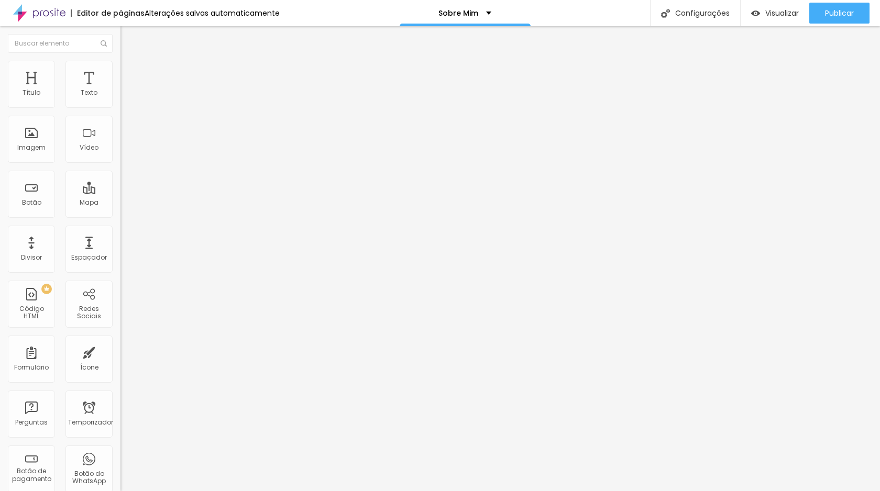
type input "100"
drag, startPoint x: 28, startPoint y: 103, endPoint x: 101, endPoint y: 106, distance: 72.8
type input "100"
click at [120, 193] on input "range" at bounding box center [154, 197] width 68 height 8
type input "6"
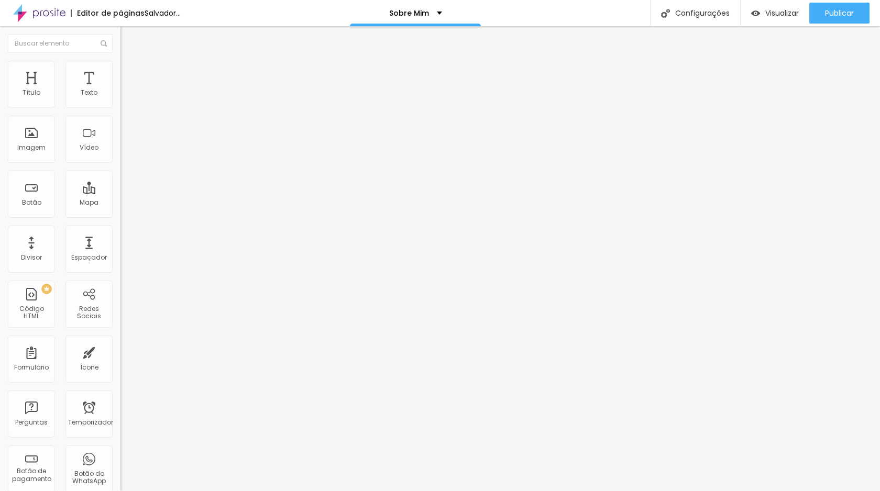
type input "6"
type input "7"
type input "25"
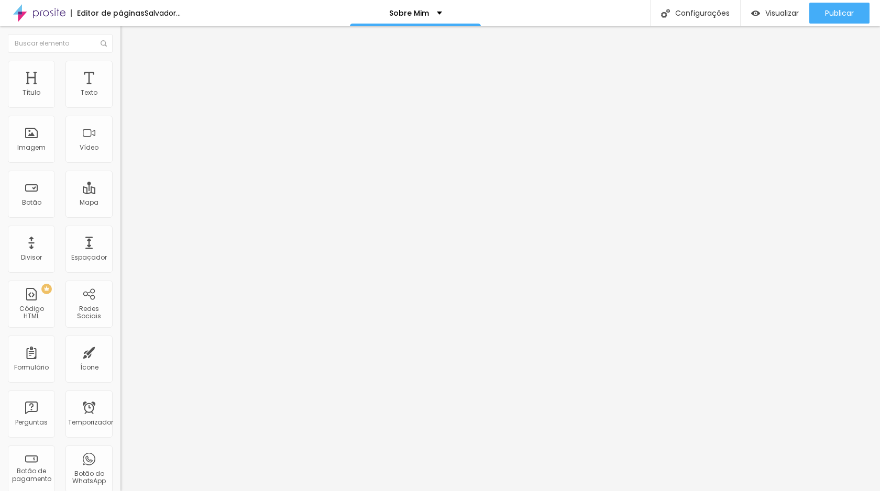
type input "34"
type input "43"
type input "53"
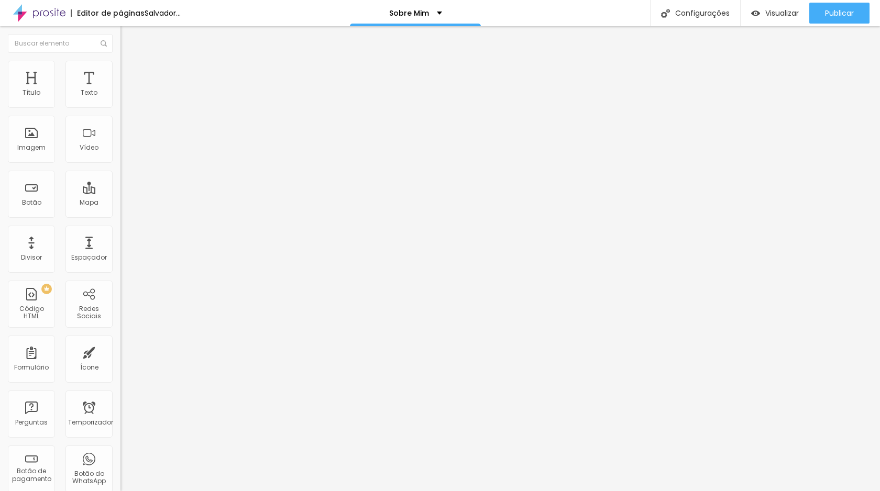
type input "53"
type input "66"
drag, startPoint x: 28, startPoint y: 123, endPoint x: 57, endPoint y: 118, distance: 29.7
click at [120, 341] on input "range" at bounding box center [154, 345] width 68 height 8
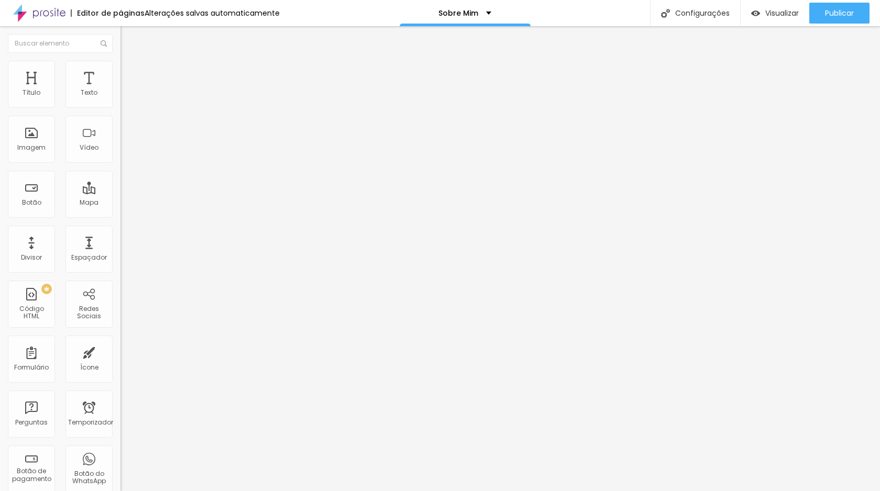
drag, startPoint x: 88, startPoint y: 105, endPoint x: 17, endPoint y: 101, distance: 71.3
click at [120, 193] on input "range" at bounding box center [154, 197] width 68 height 8
click at [120, 69] on li "Avançado" at bounding box center [180, 66] width 120 height 10
click at [130, 72] on font "Avançado" at bounding box center [147, 67] width 35 height 9
click at [790, 14] on font "Visualizar" at bounding box center [782, 13] width 34 height 10
